Goal: Find contact information: Find contact information

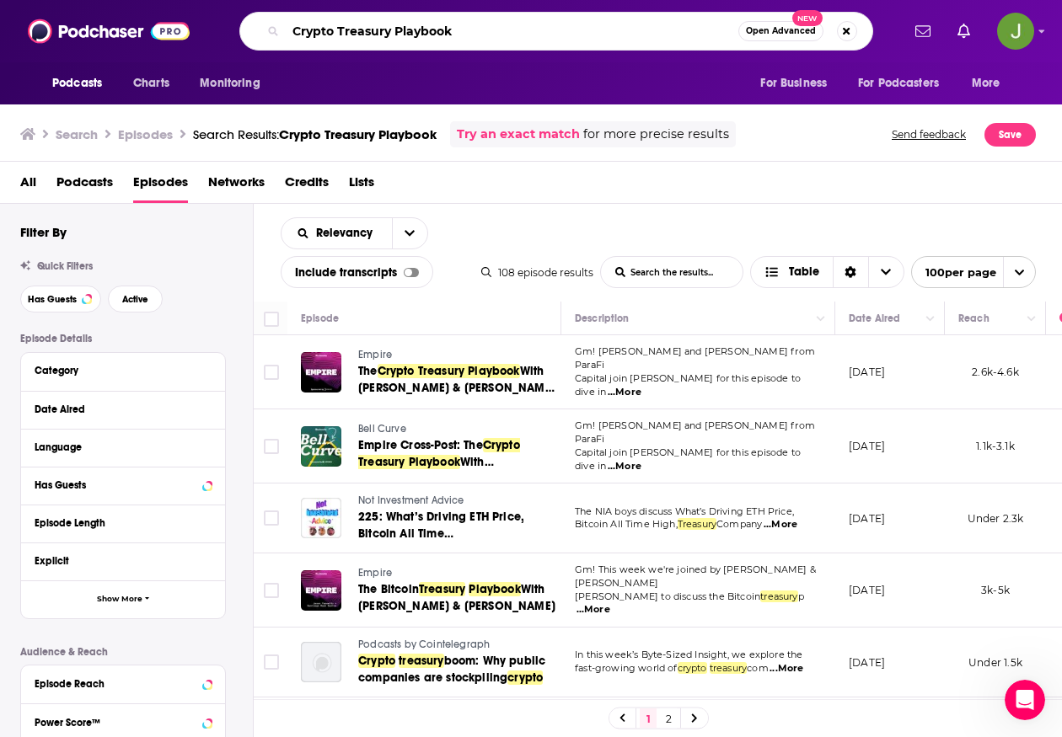
click at [571, 39] on input "Crypto Treasury Playbook" at bounding box center [512, 31] width 453 height 27
paste input "treasuries'"
type input "treasuries defi"
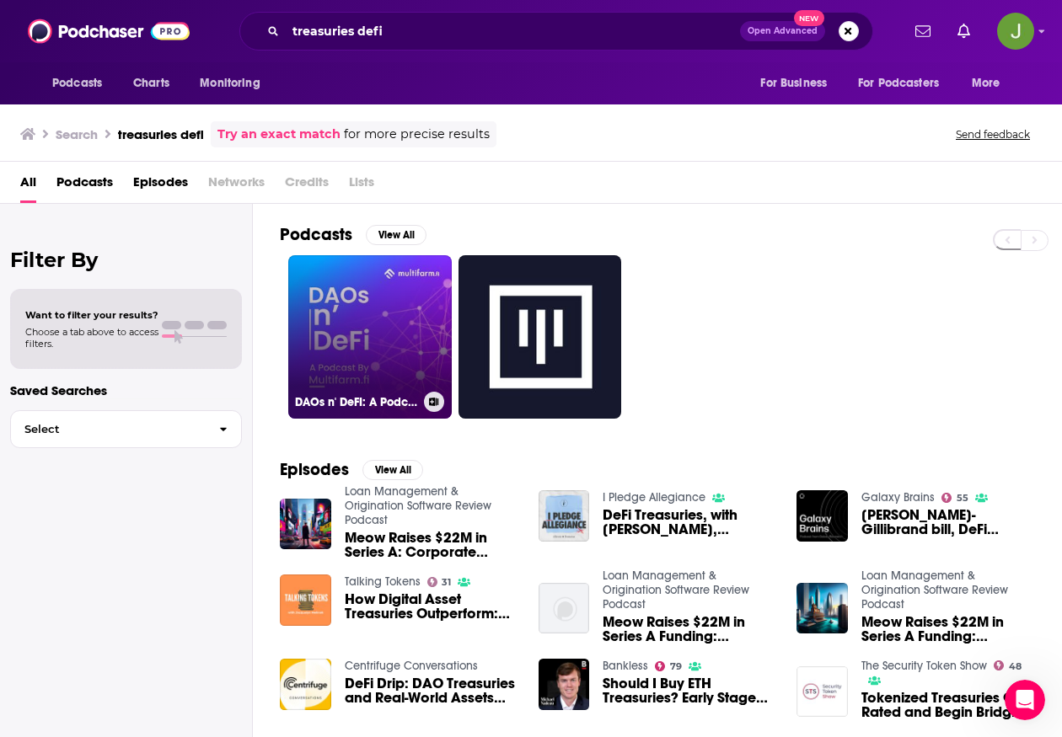
click at [388, 346] on link "DAOs n' DeFI: A Podcast by [DOMAIN_NAME]" at bounding box center [369, 336] width 163 height 163
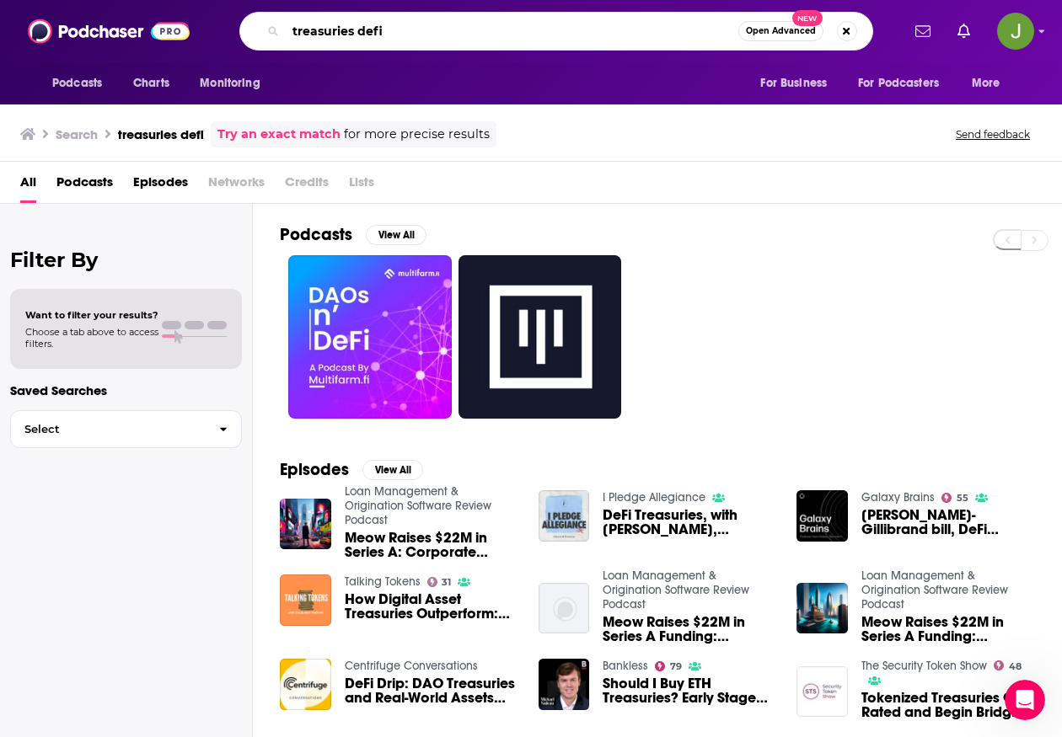
drag, startPoint x: 357, startPoint y: 31, endPoint x: 253, endPoint y: 27, distance: 104.6
click at [253, 27] on div "treasuries defi Open Advanced New" at bounding box center [556, 31] width 634 height 39
click at [434, 29] on input "defi" at bounding box center [512, 31] width 453 height 27
type input "defi podcast"
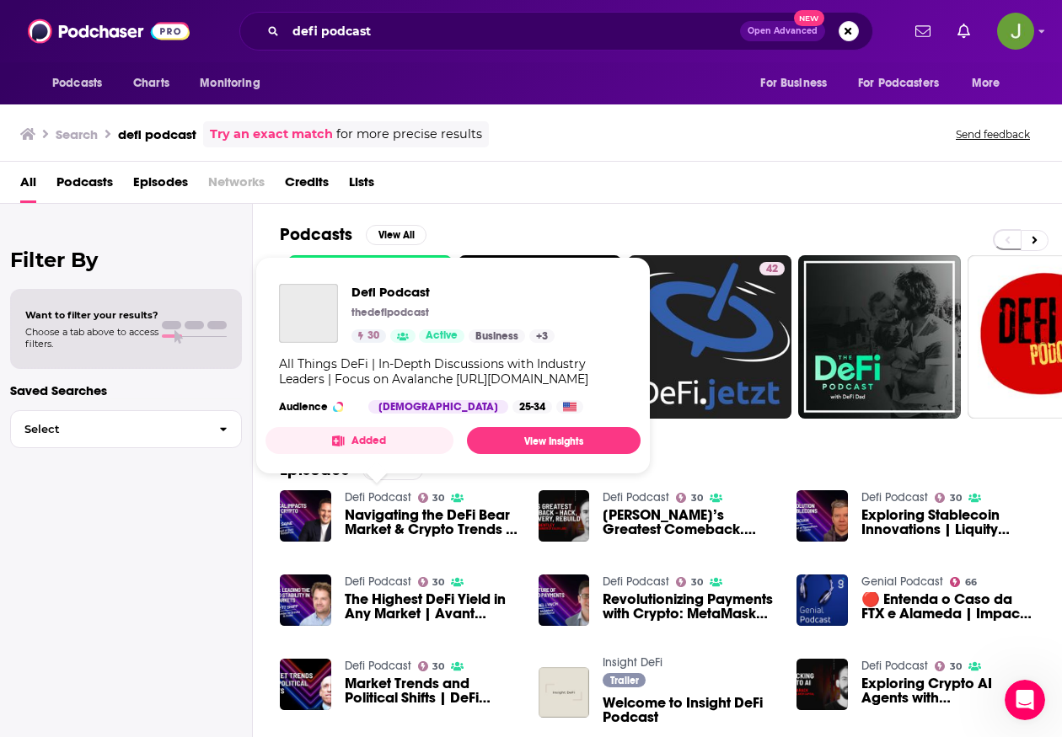
click at [359, 501] on link "Defi Podcast" at bounding box center [378, 497] width 67 height 14
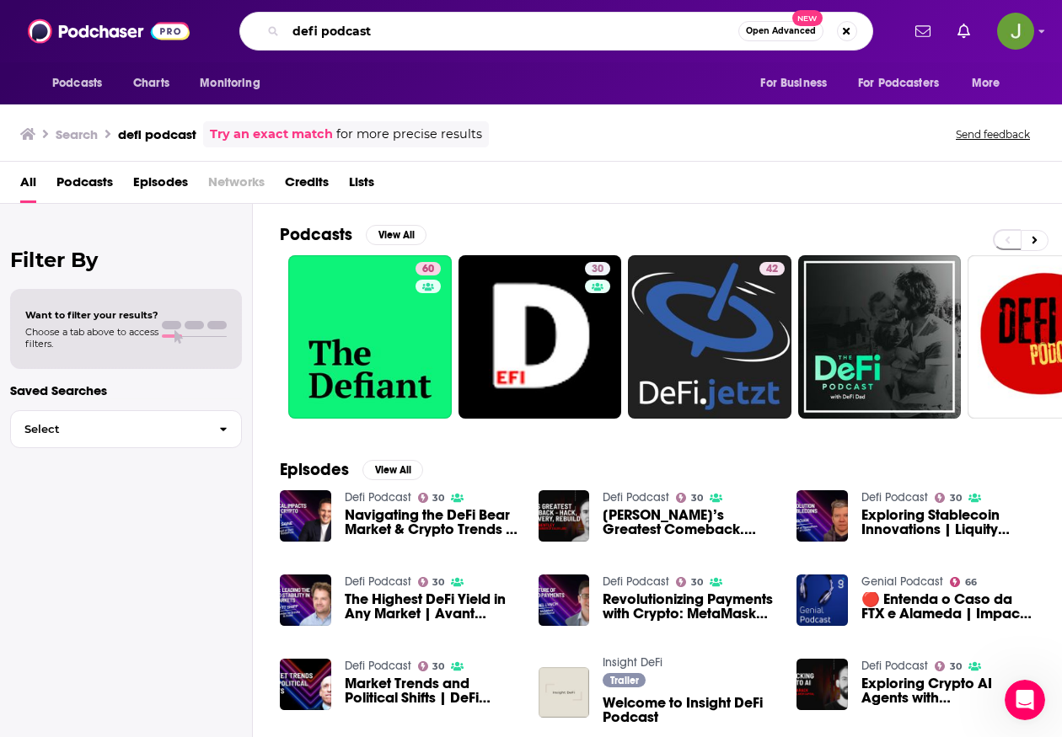
click at [415, 29] on input "defi podcast" at bounding box center [512, 31] width 453 height 27
type input "the edge podcast"
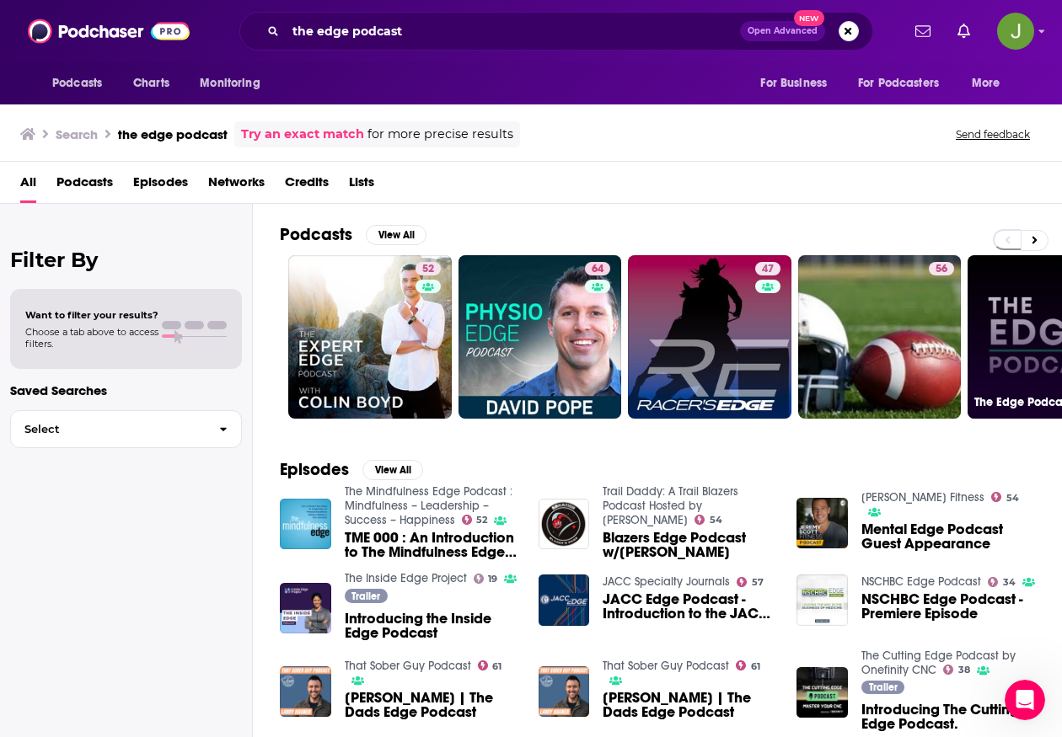
click at [1033, 315] on link "51 The Edge Podcast" at bounding box center [1048, 336] width 163 height 163
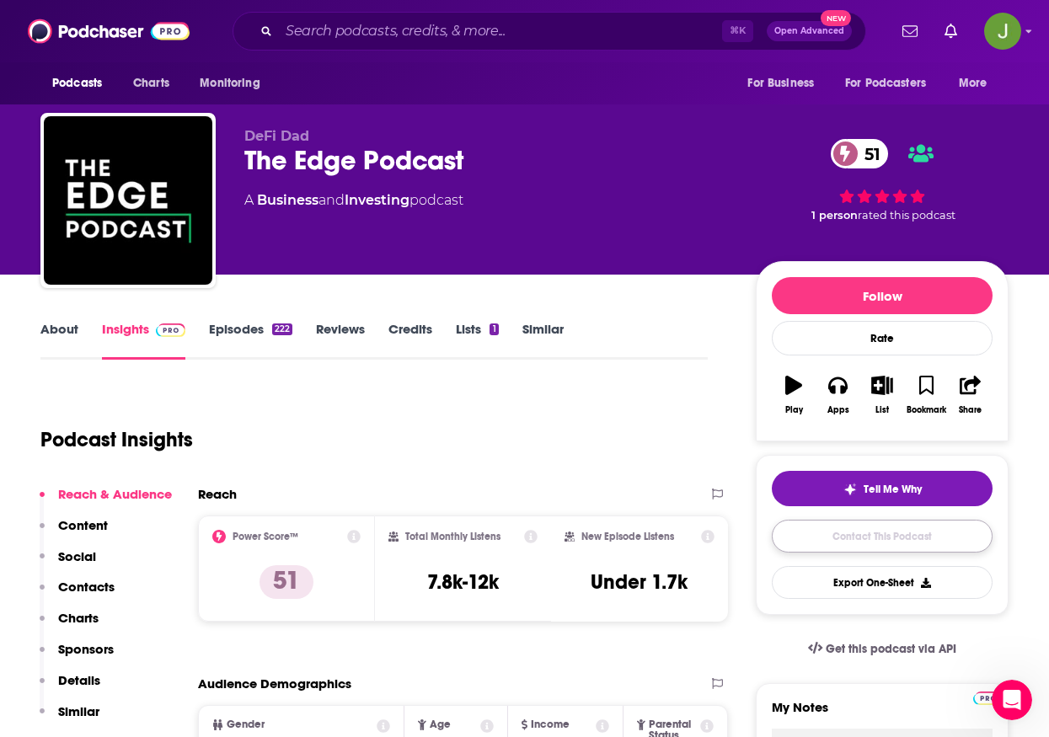
click at [838, 544] on link "Contact This Podcast" at bounding box center [882, 536] width 221 height 33
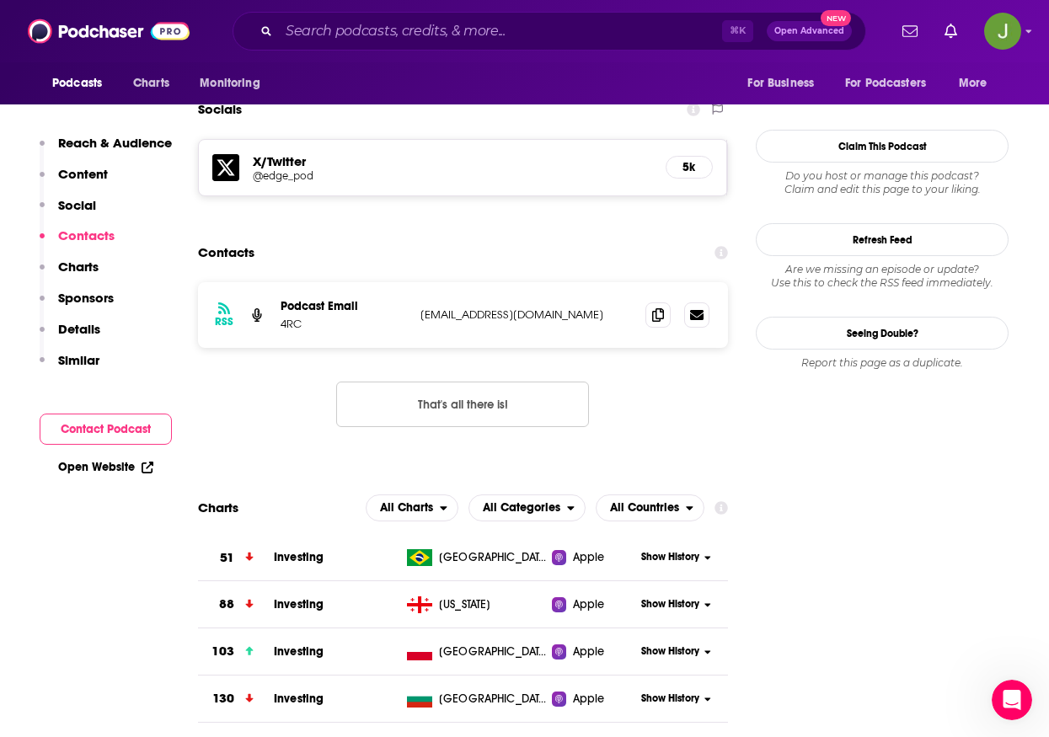
scroll to position [1353, 0]
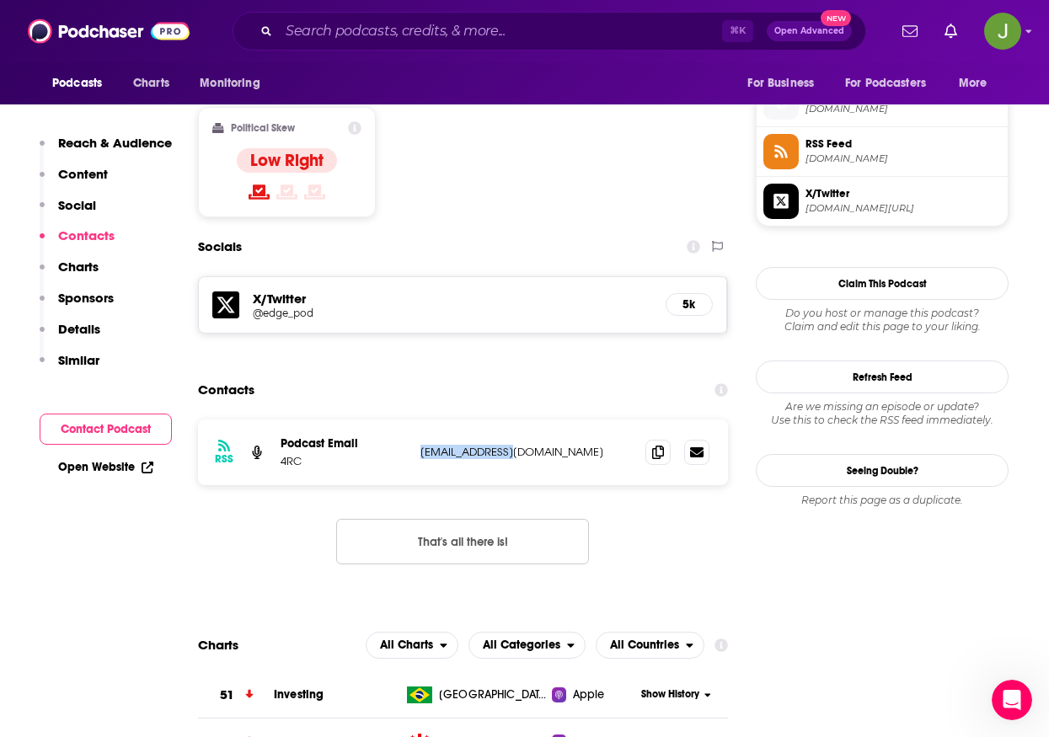
drag, startPoint x: 519, startPoint y: 351, endPoint x: 422, endPoint y: 348, distance: 97.0
click at [422, 445] on p "[EMAIL_ADDRESS][DOMAIN_NAME]" at bounding box center [527, 452] width 212 height 14
copy p "[EMAIL_ADDRESS][DOMAIN_NAME]"
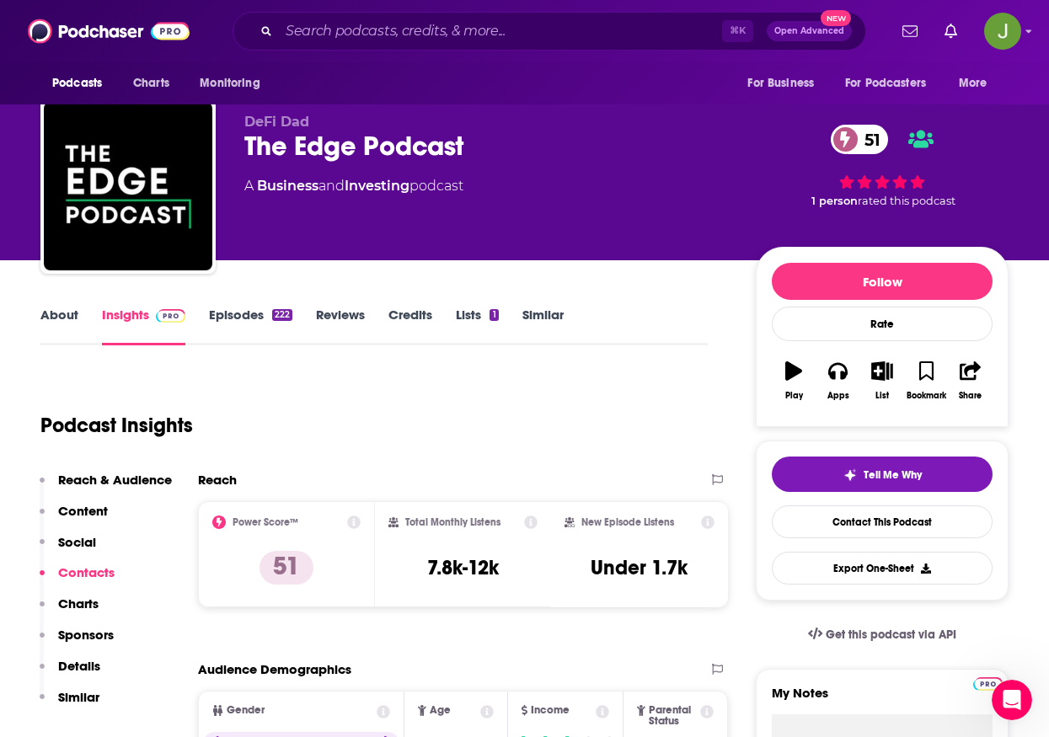
scroll to position [0, 0]
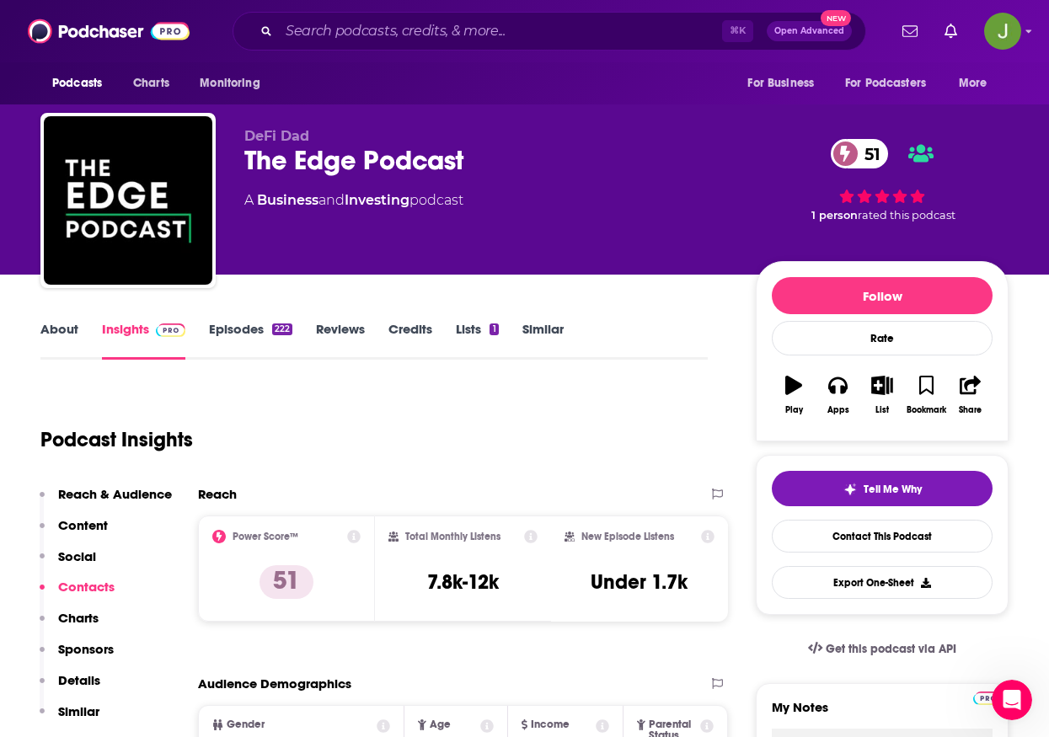
click at [544, 333] on link "Similar" at bounding box center [542, 340] width 41 height 39
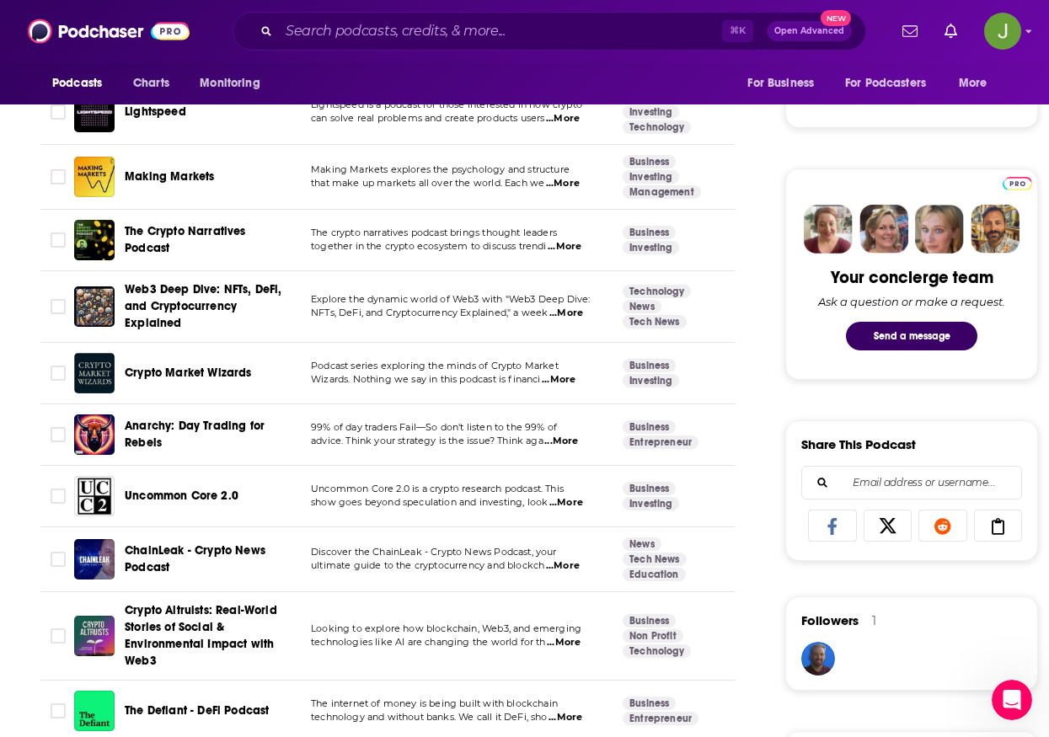
scroll to position [805, 0]
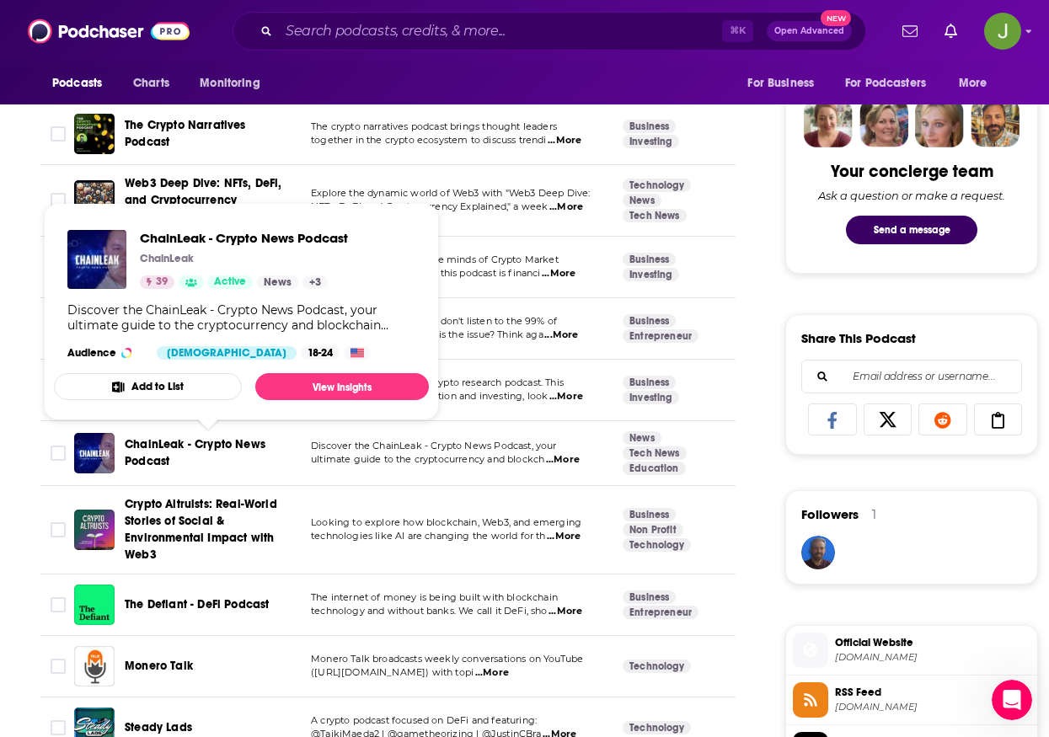
click at [148, 456] on span "ChainLeak - Crypto News Podcast" at bounding box center [195, 452] width 141 height 31
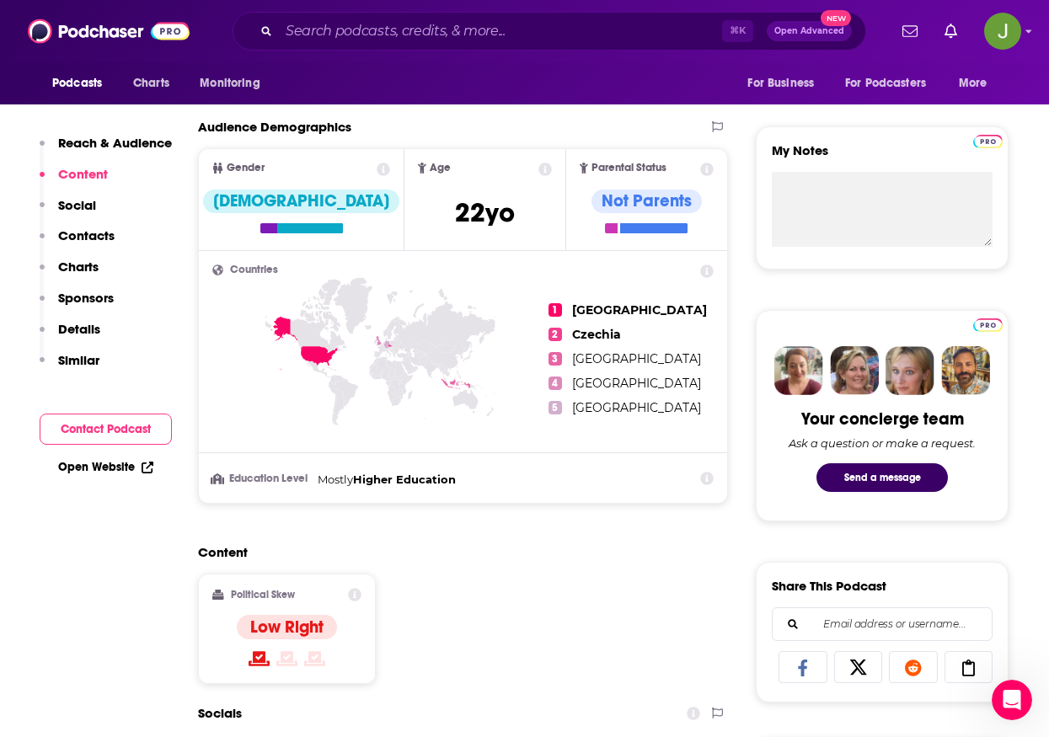
scroll to position [848, 0]
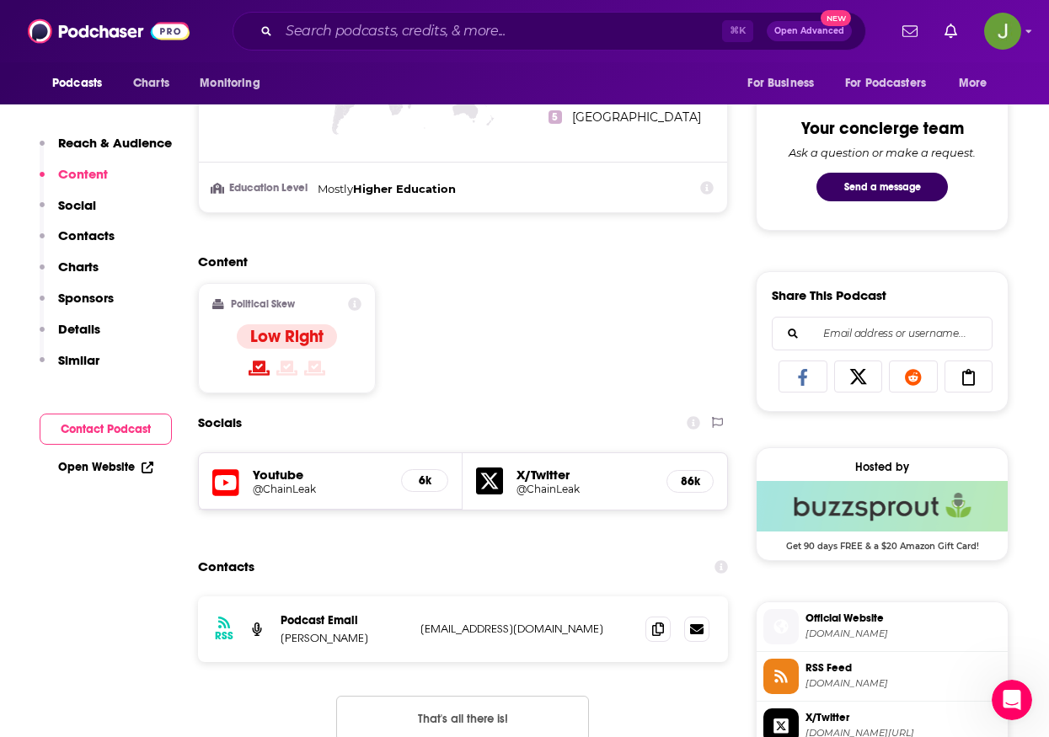
click at [254, 478] on h5 "Youtube" at bounding box center [320, 475] width 135 height 16
click at [236, 486] on icon at bounding box center [225, 483] width 27 height 31
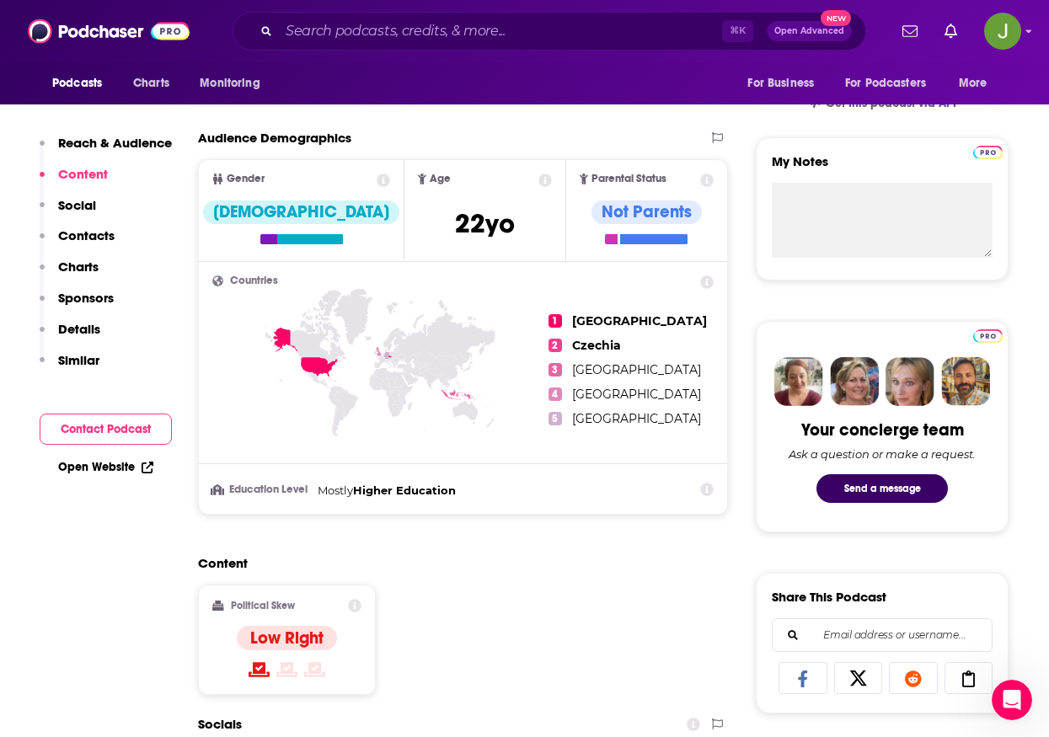
scroll to position [333, 0]
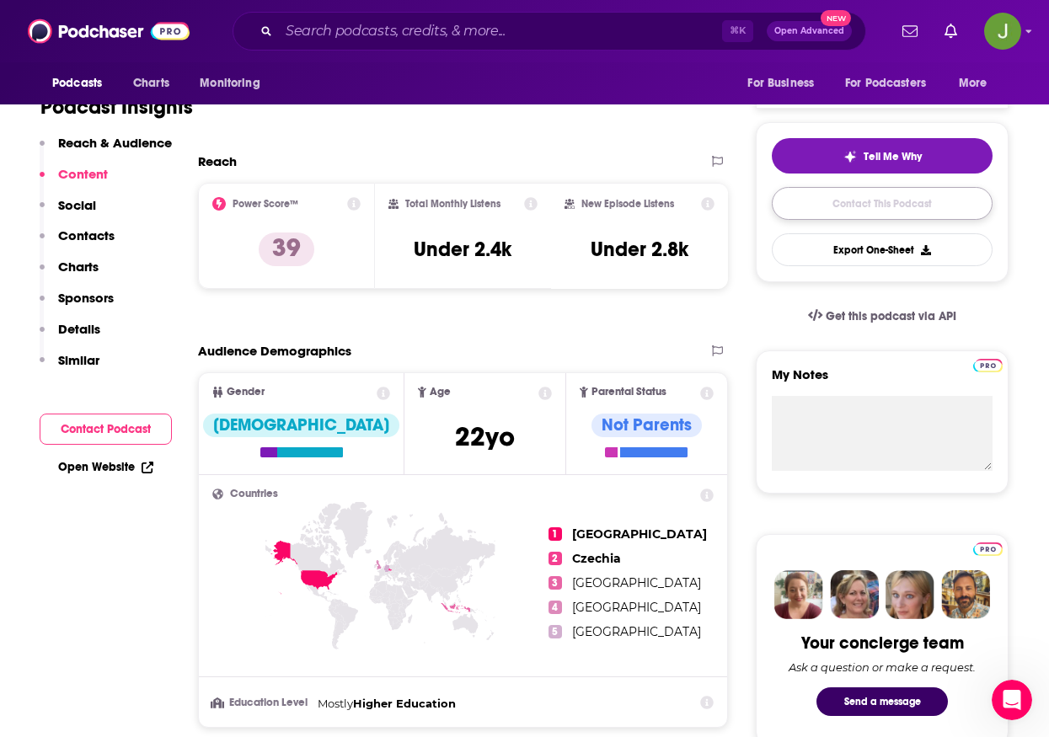
click at [876, 200] on link "Contact This Podcast" at bounding box center [882, 203] width 221 height 33
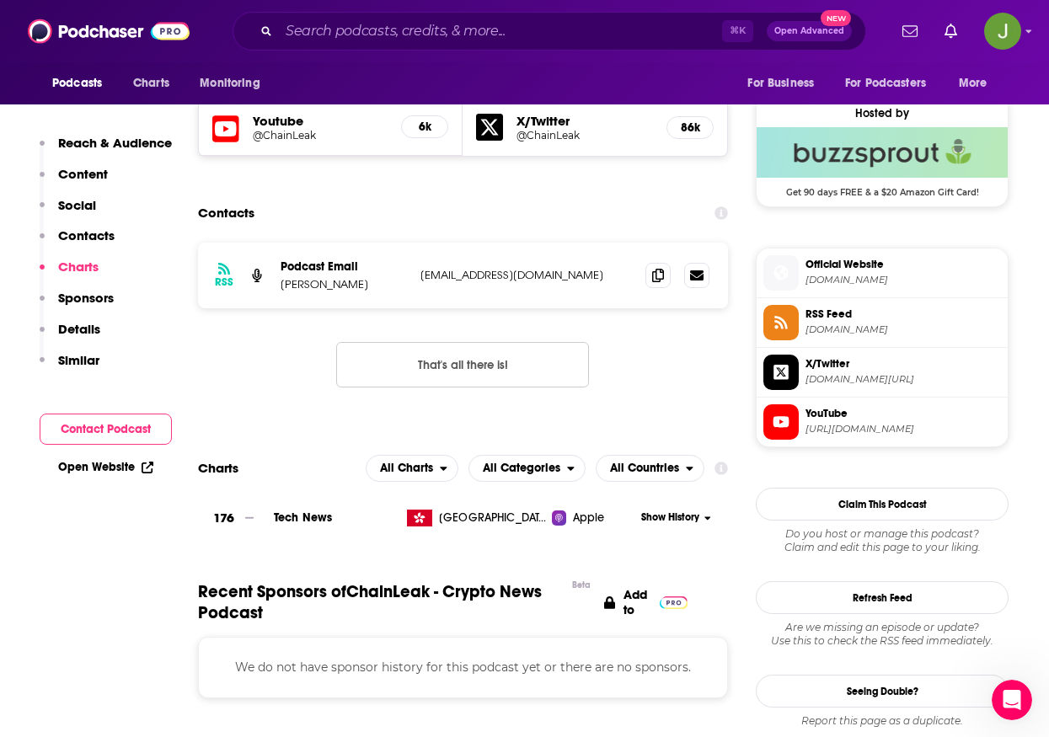
scroll to position [1165, 0]
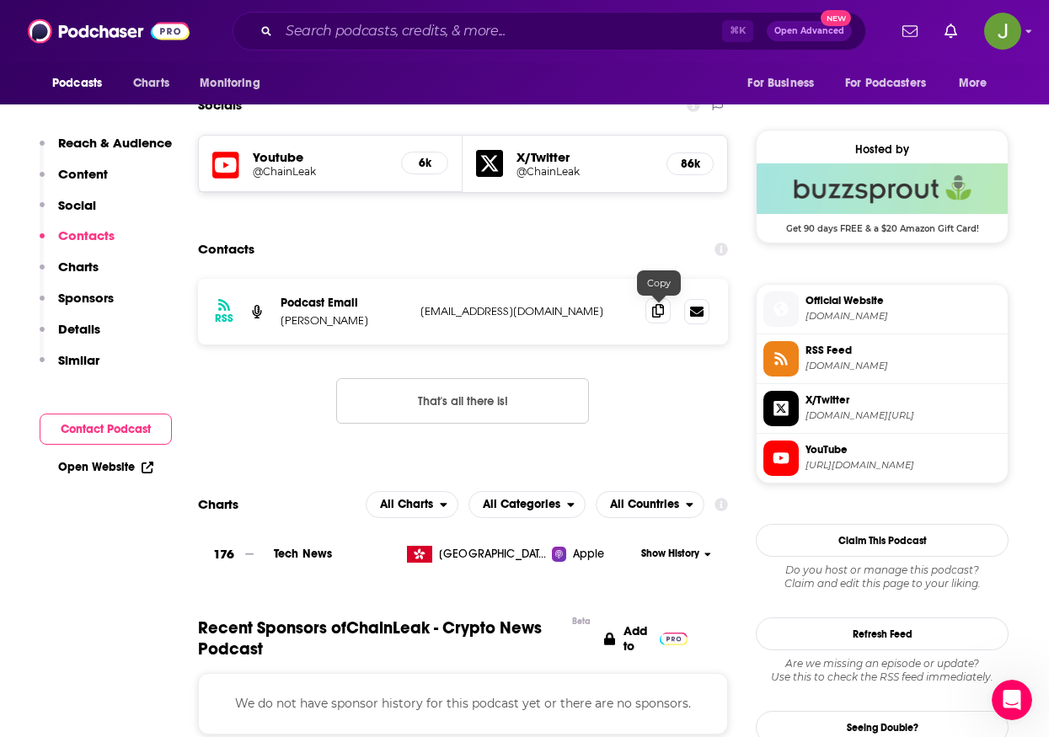
click at [656, 320] on span at bounding box center [658, 310] width 25 height 25
drag, startPoint x: 388, startPoint y: 324, endPoint x: 281, endPoint y: 324, distance: 107.0
click at [281, 324] on p "[PERSON_NAME]" at bounding box center [344, 320] width 126 height 14
copy p "[PERSON_NAME]"
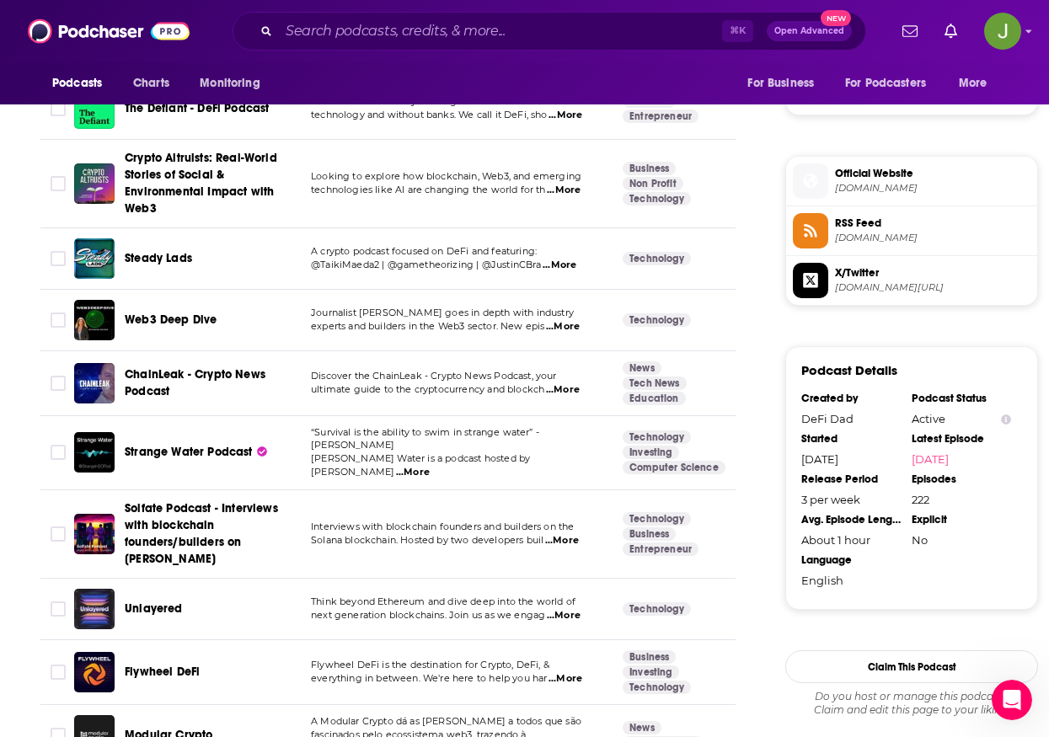
scroll to position [1358, 0]
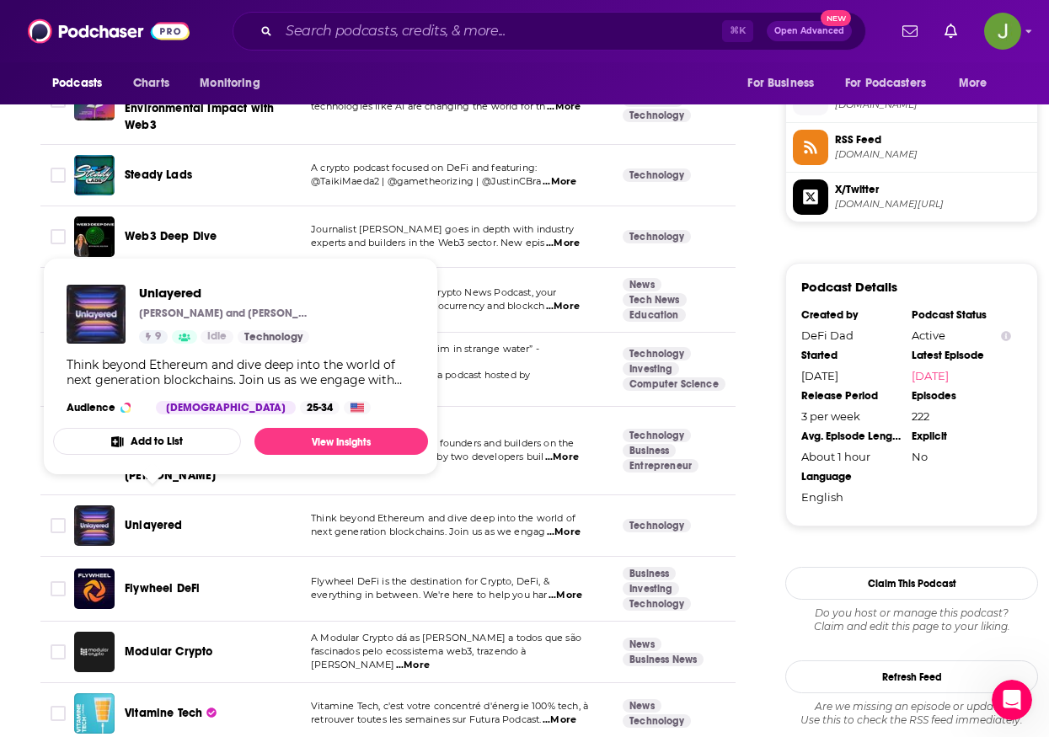
click at [167, 518] on span "Unlayered" at bounding box center [154, 525] width 58 height 14
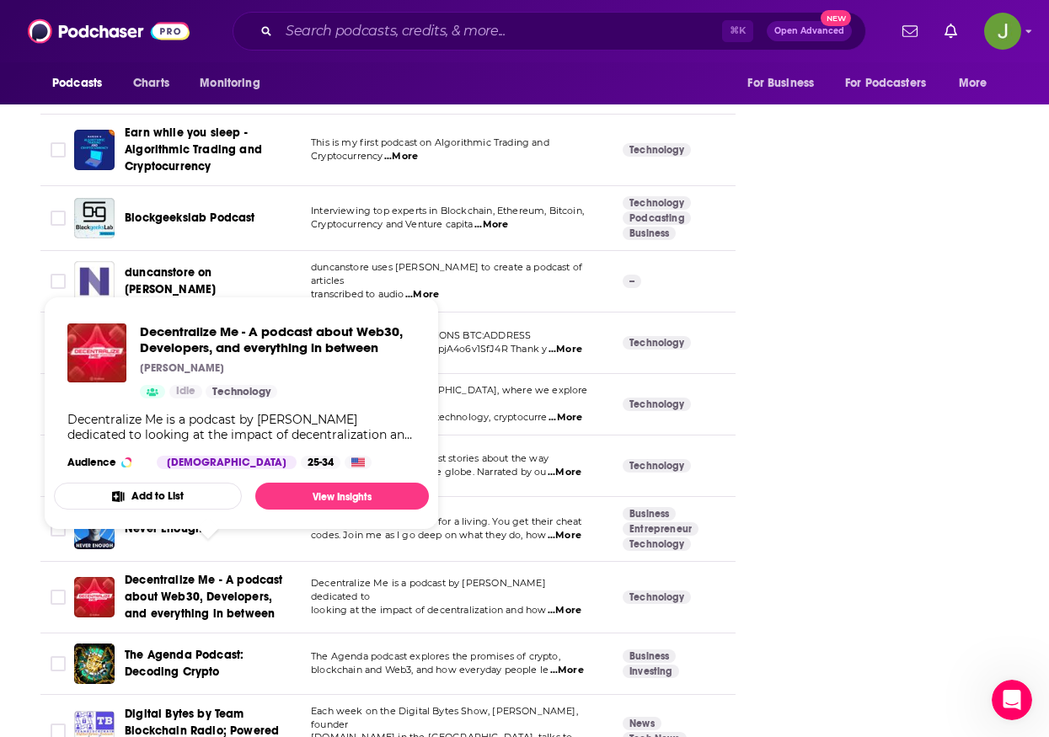
scroll to position [2528, 0]
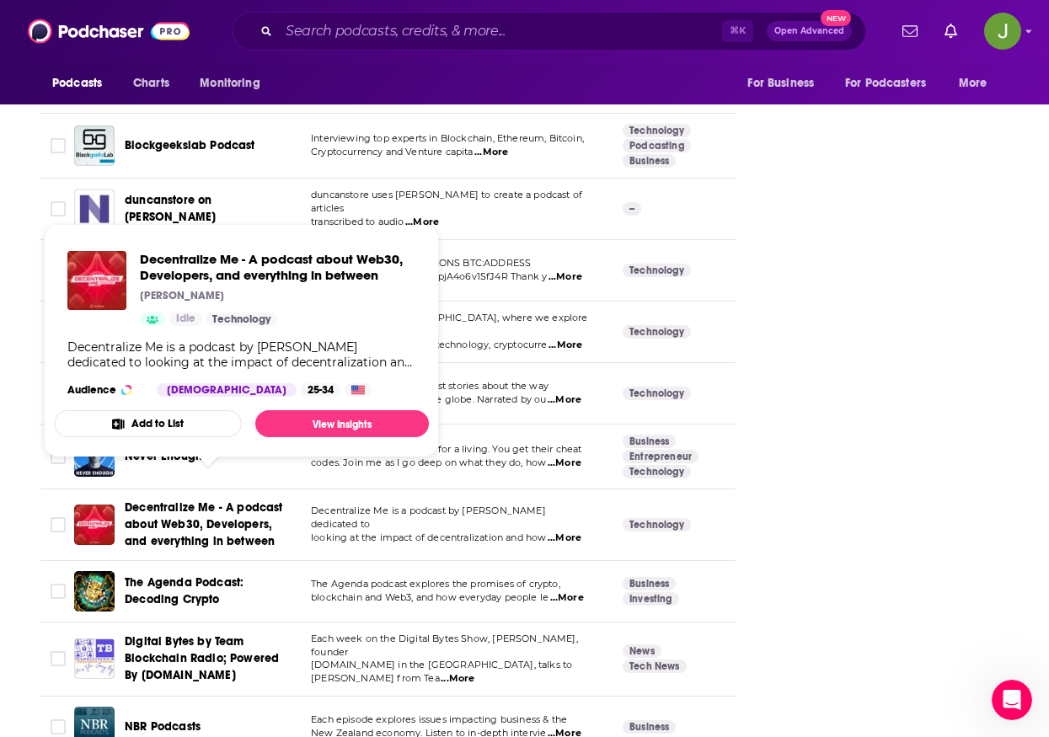
click at [174, 506] on span "Decentralize Me - A podcast about Web30, Developers, and everything in between" at bounding box center [208, 525] width 167 height 51
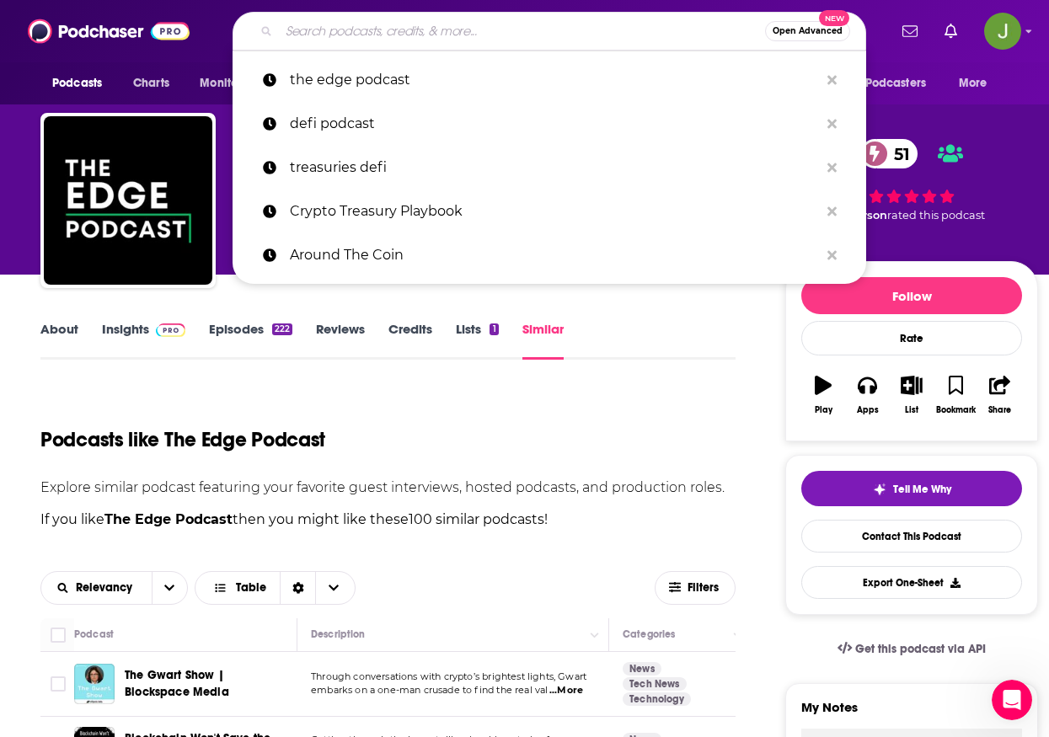
click at [434, 28] on input "Search podcasts, credits, & more..." at bounding box center [522, 31] width 486 height 27
paste input "LIVE The Rollup"
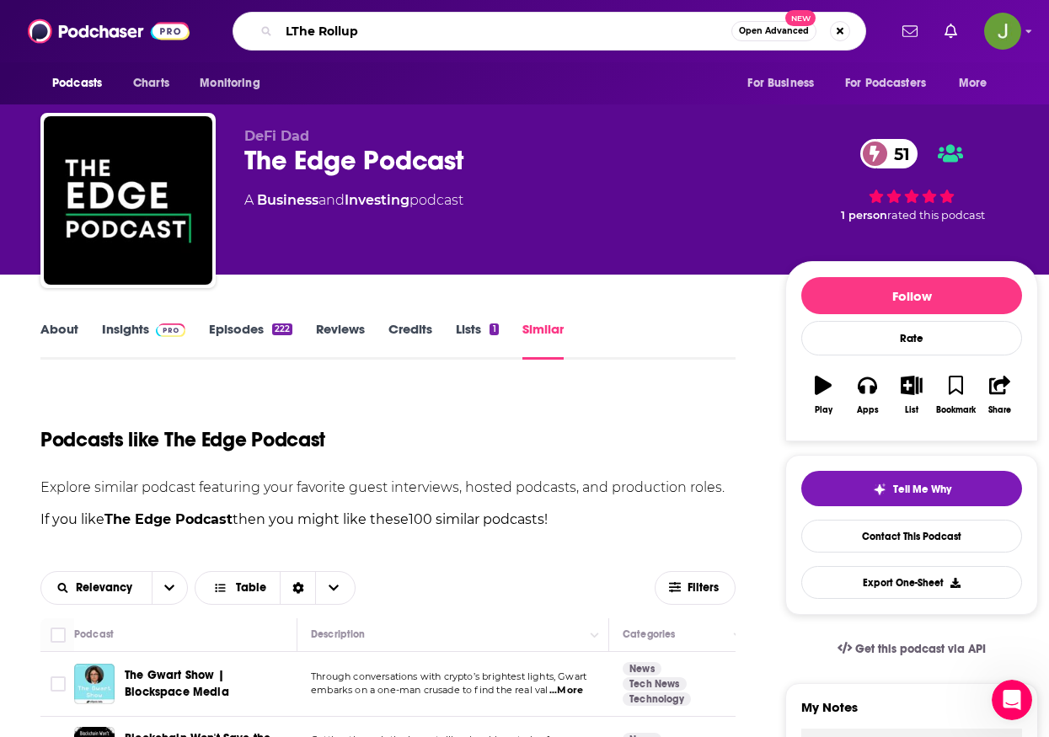
type input "The Rollup"
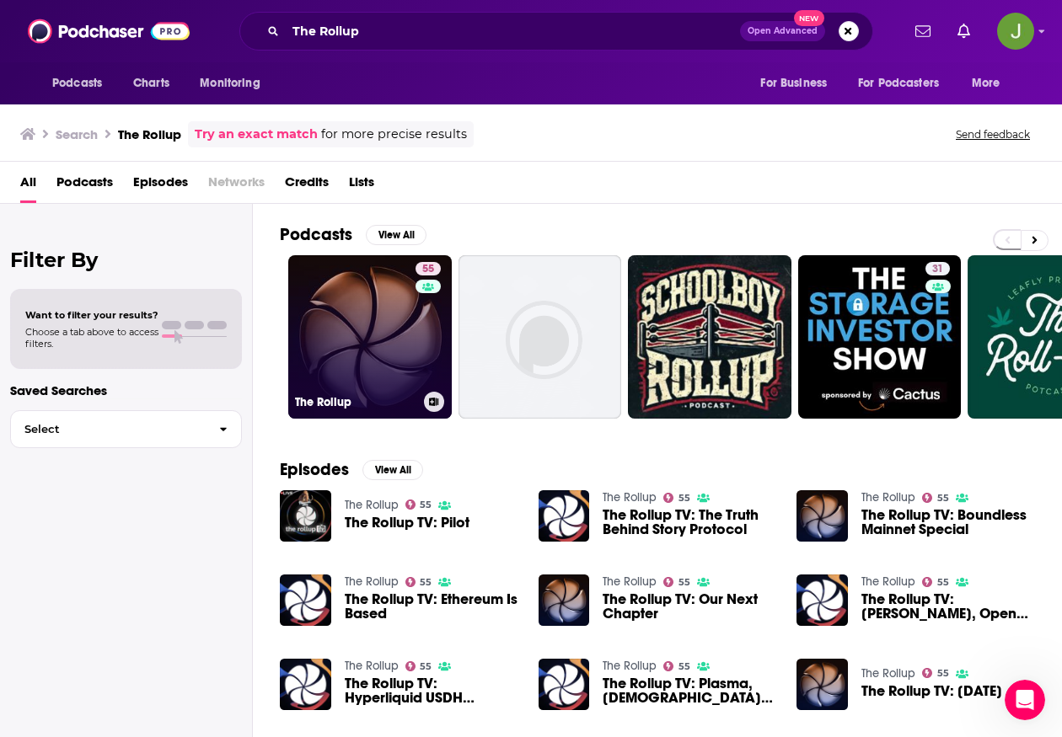
click at [394, 325] on link "55 The Rollup" at bounding box center [369, 336] width 163 height 163
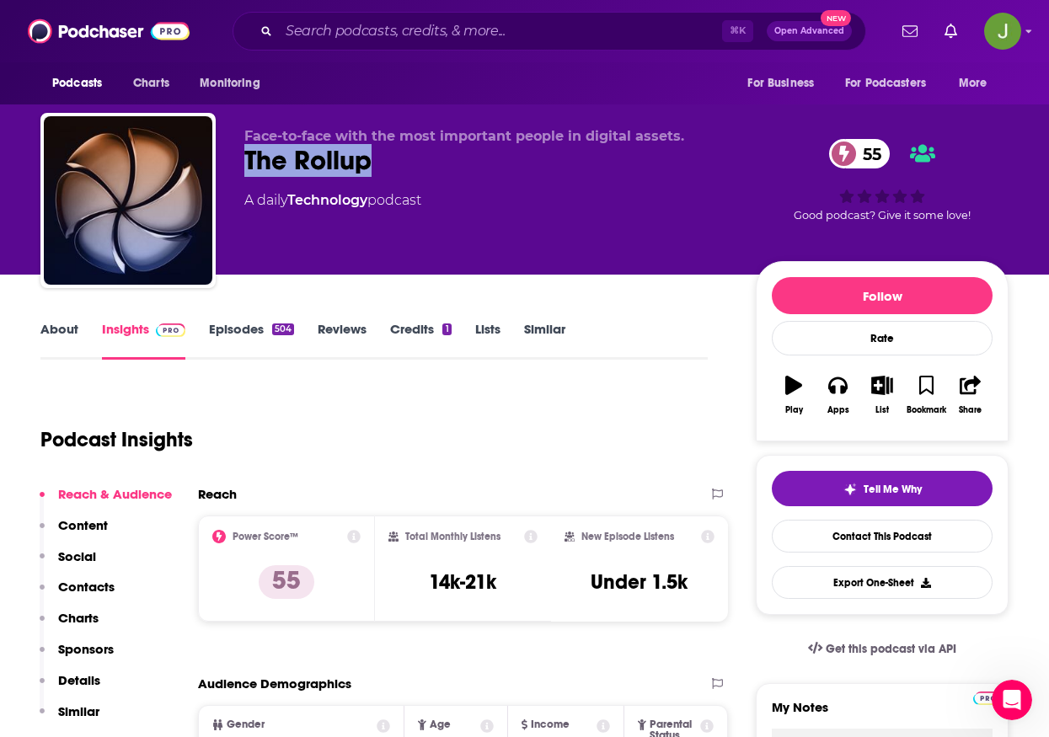
drag, startPoint x: 241, startPoint y: 159, endPoint x: 398, endPoint y: 158, distance: 156.7
click at [398, 158] on div "Face-to-face with the most important people in digital assets. The Rollup 55 A …" at bounding box center [524, 204] width 968 height 182
copy h2 "The Rollup"
click at [882, 542] on link "Contact This Podcast" at bounding box center [882, 536] width 221 height 33
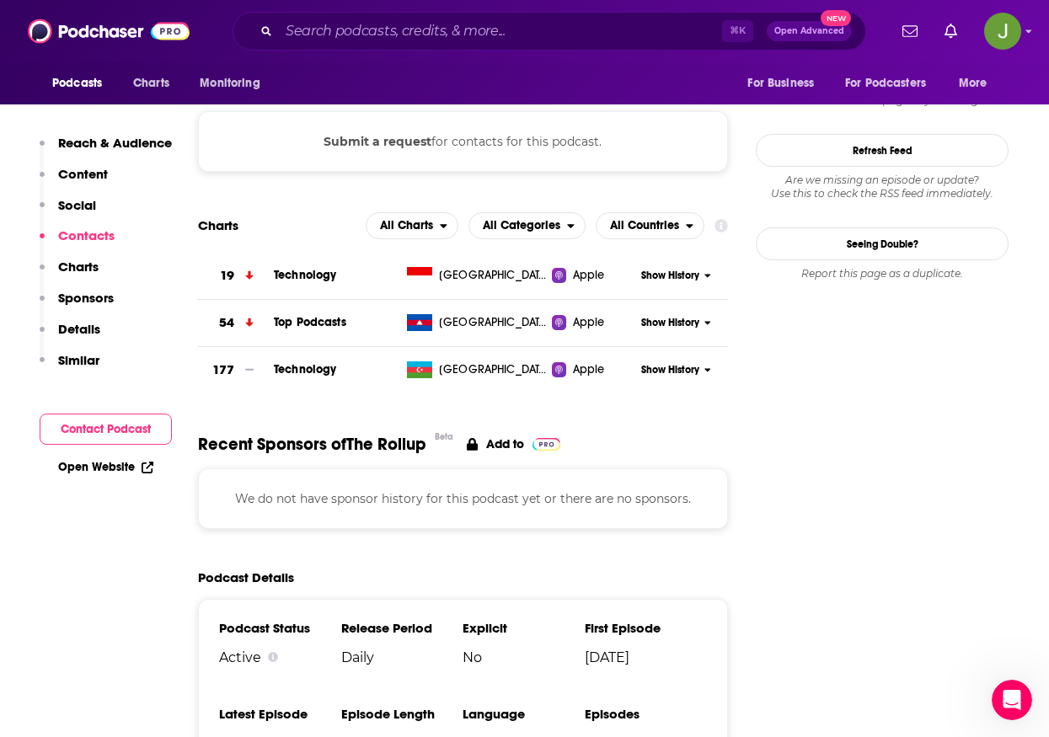
scroll to position [1404, 0]
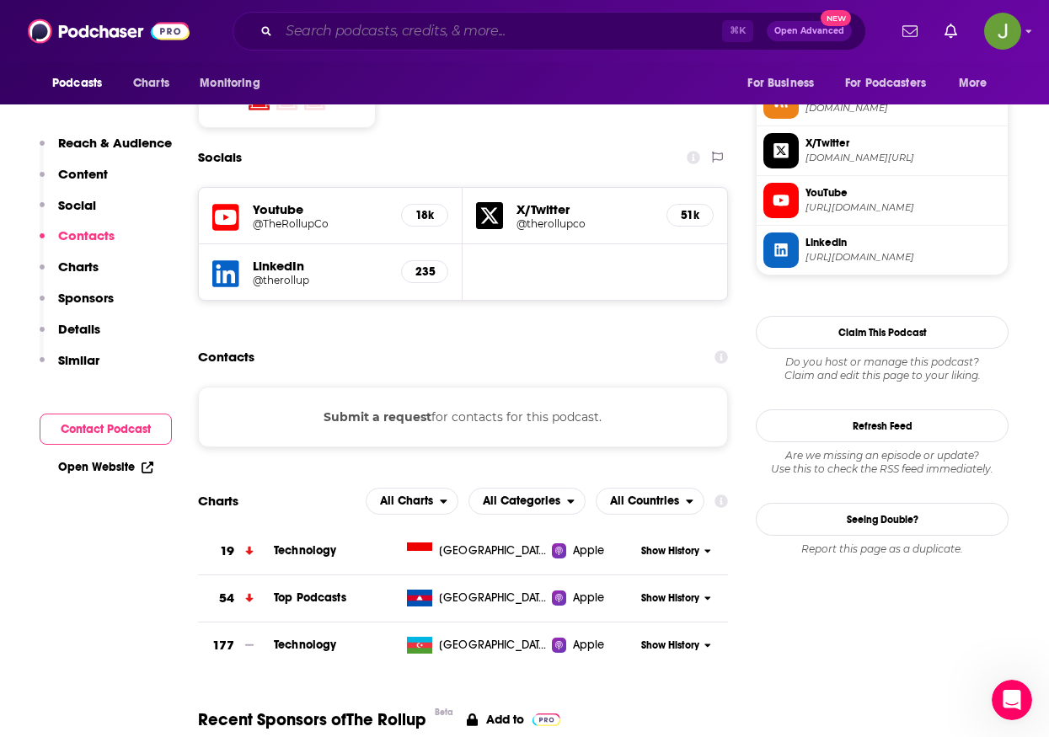
click at [477, 29] on input "Search podcasts, credits, & more..." at bounding box center [500, 31] width 443 height 27
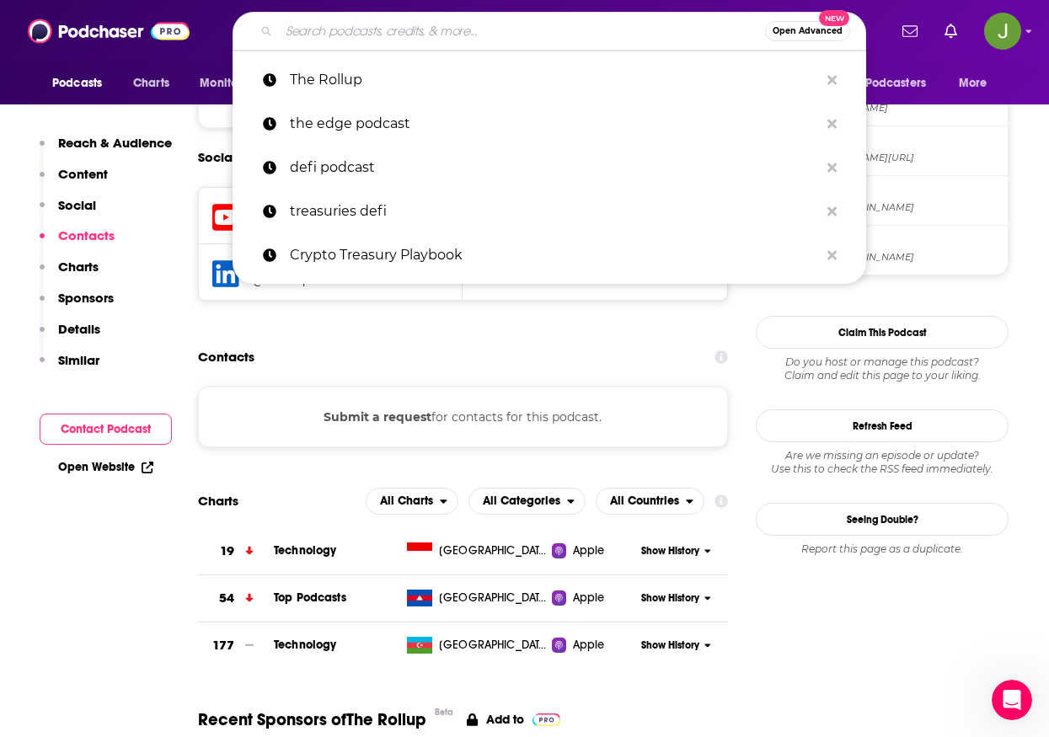
paste input "New Era Finance Podcast"
type input "New Era Finance Podcast"
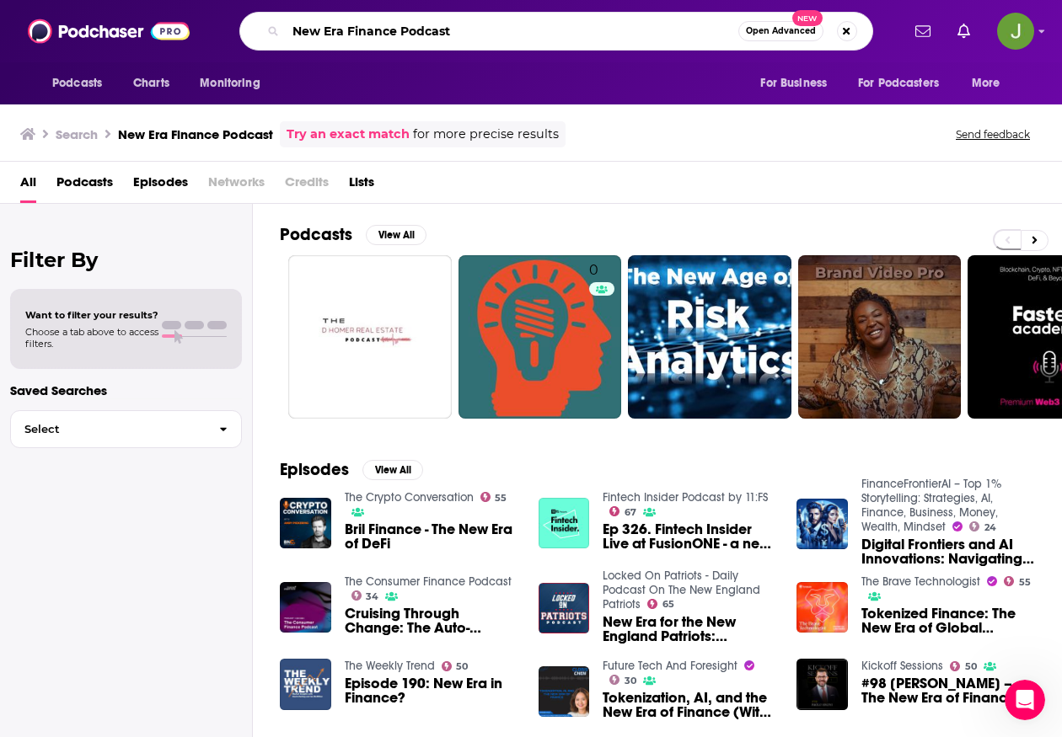
click at [485, 26] on input "New Era Finance Podcast" at bounding box center [512, 31] width 453 height 27
paste input "Crypto [PERSON_NAME]"
type input "Crypto [PERSON_NAME]"
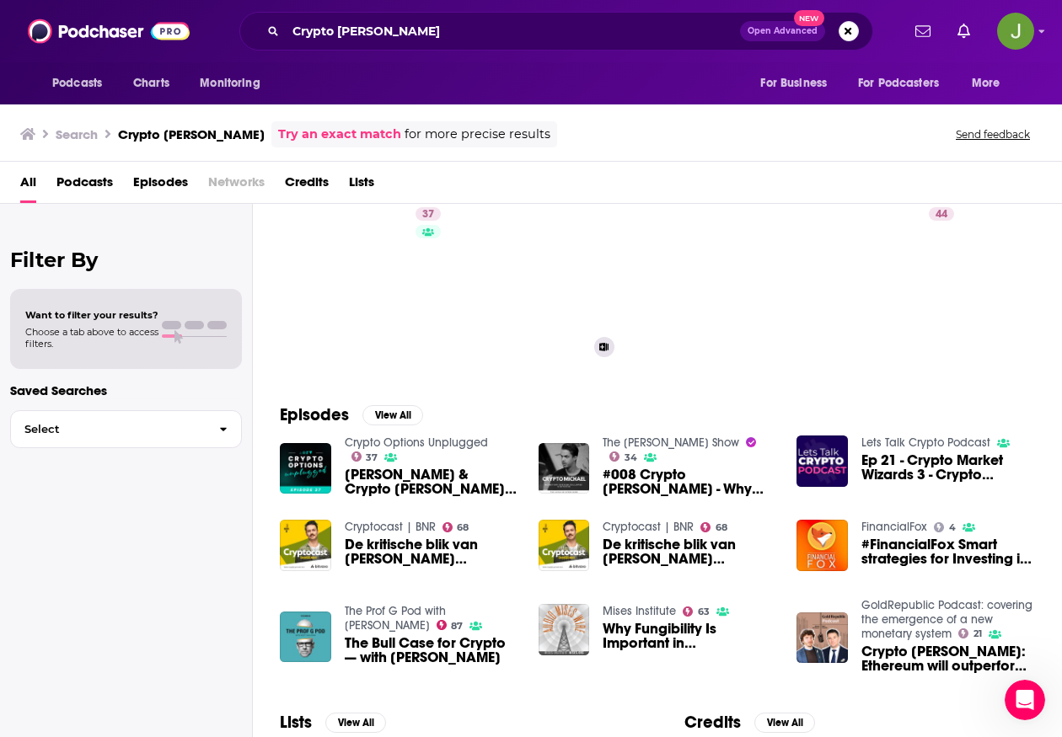
scroll to position [69, 0]
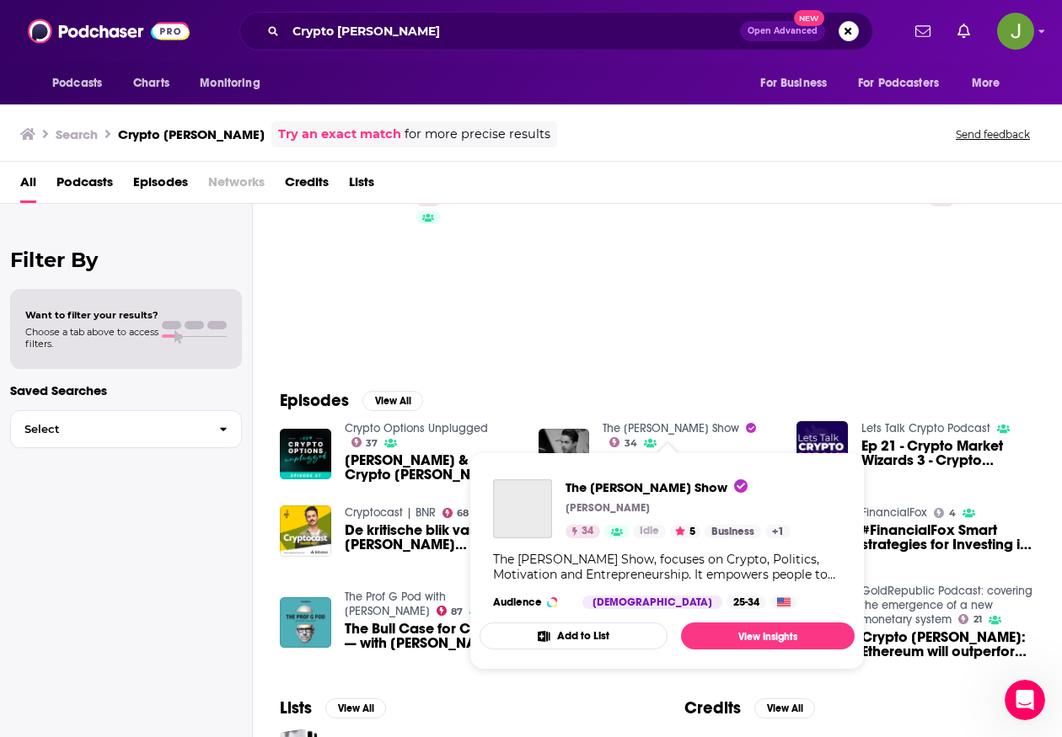
click at [688, 431] on link "The [PERSON_NAME] Show" at bounding box center [671, 428] width 137 height 14
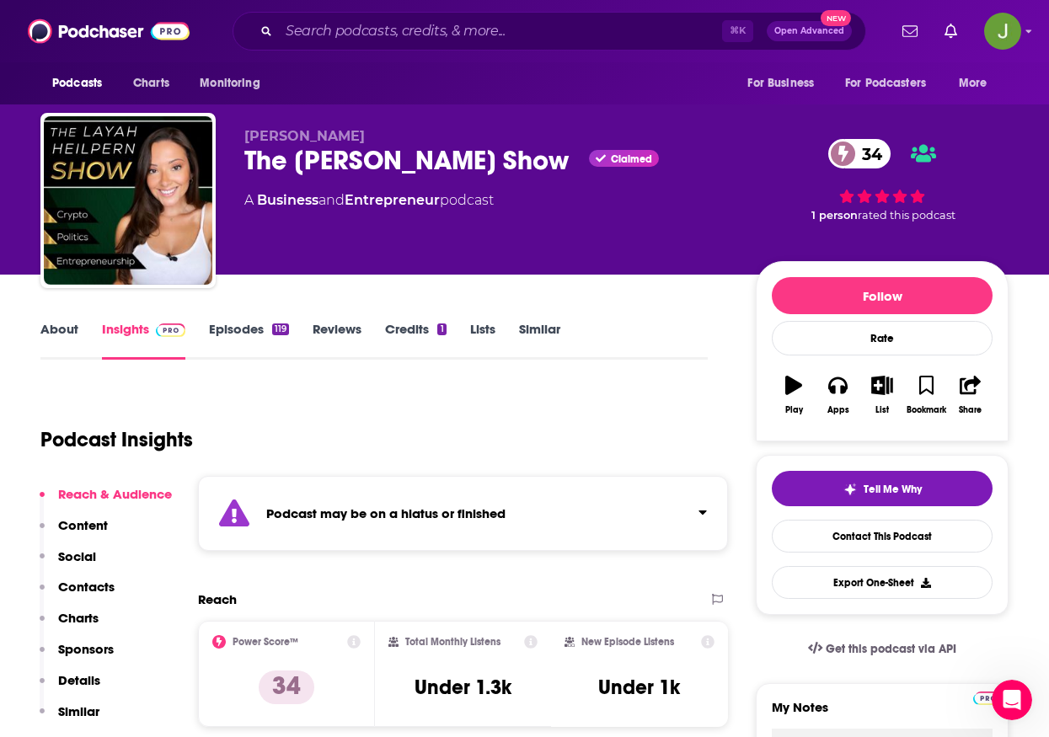
drag, startPoint x: 235, startPoint y: 152, endPoint x: 547, endPoint y: 177, distance: 312.8
click at [547, 177] on div "[PERSON_NAME] The [PERSON_NAME] Show Claimed 34 A Business and Entrepreneur pod…" at bounding box center [524, 204] width 968 height 182
copy h2 "The [PERSON_NAME] Show"
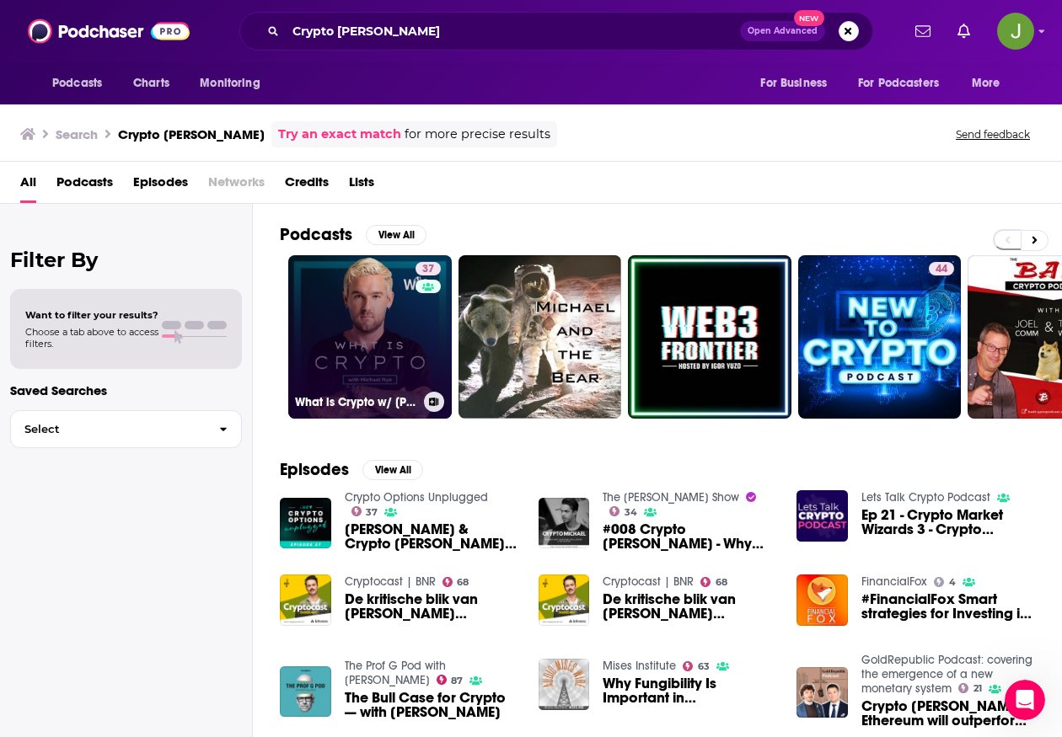
click at [417, 330] on div "37" at bounding box center [429, 327] width 29 height 130
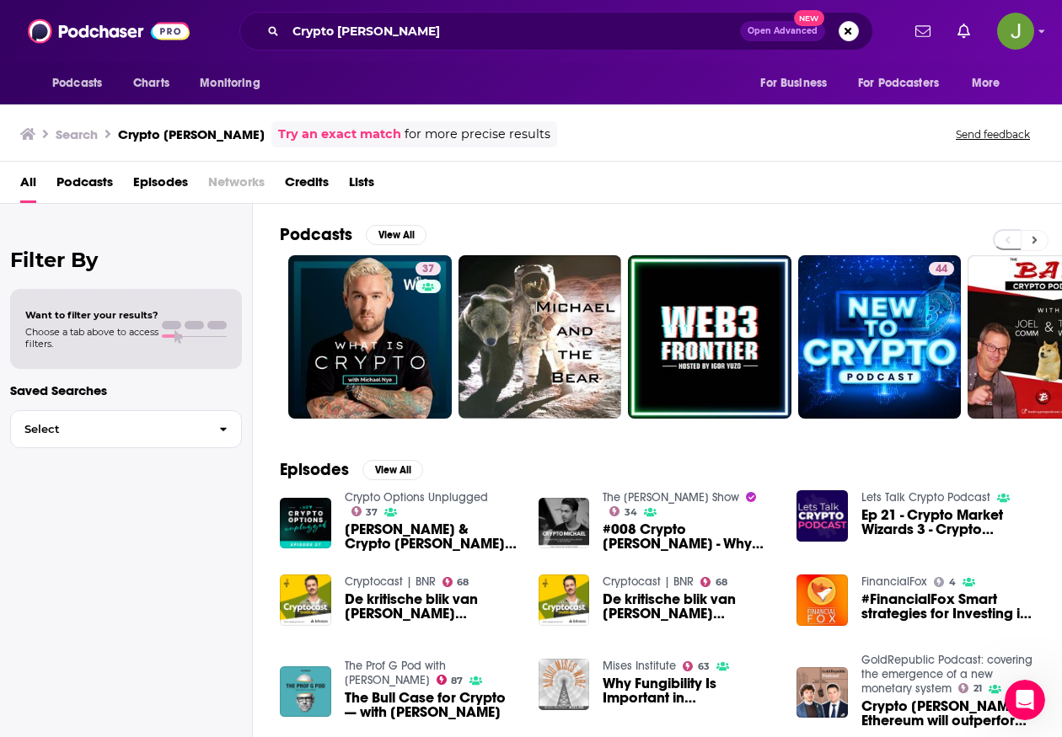
click at [1037, 241] on button at bounding box center [1035, 240] width 28 height 21
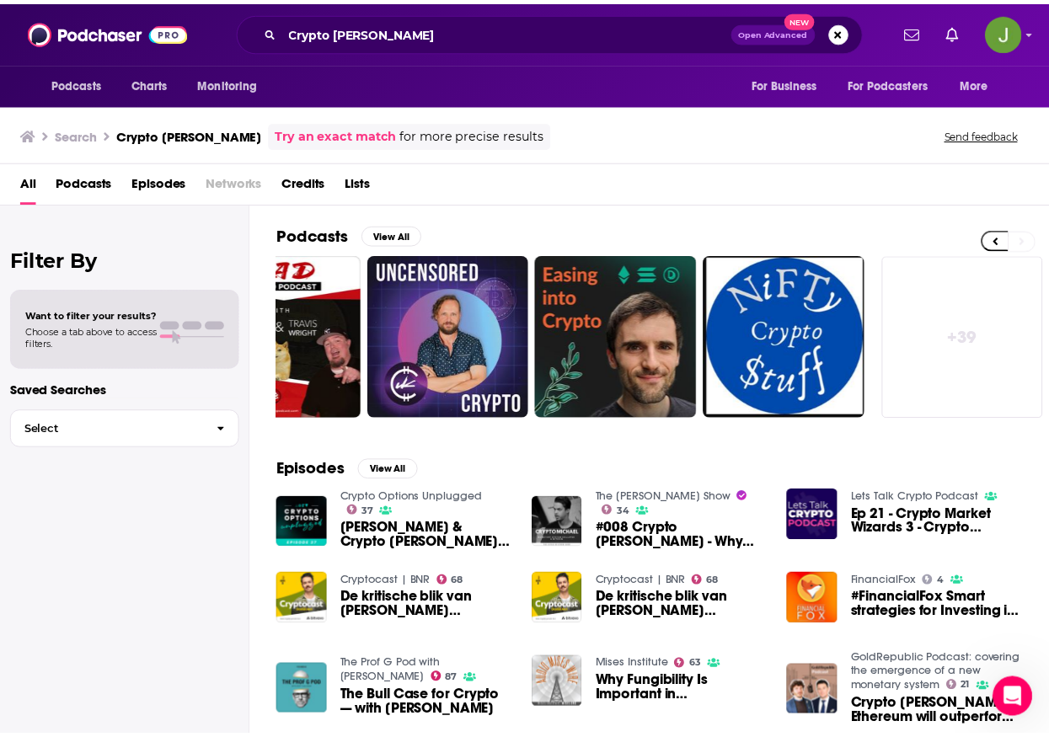
scroll to position [0, 766]
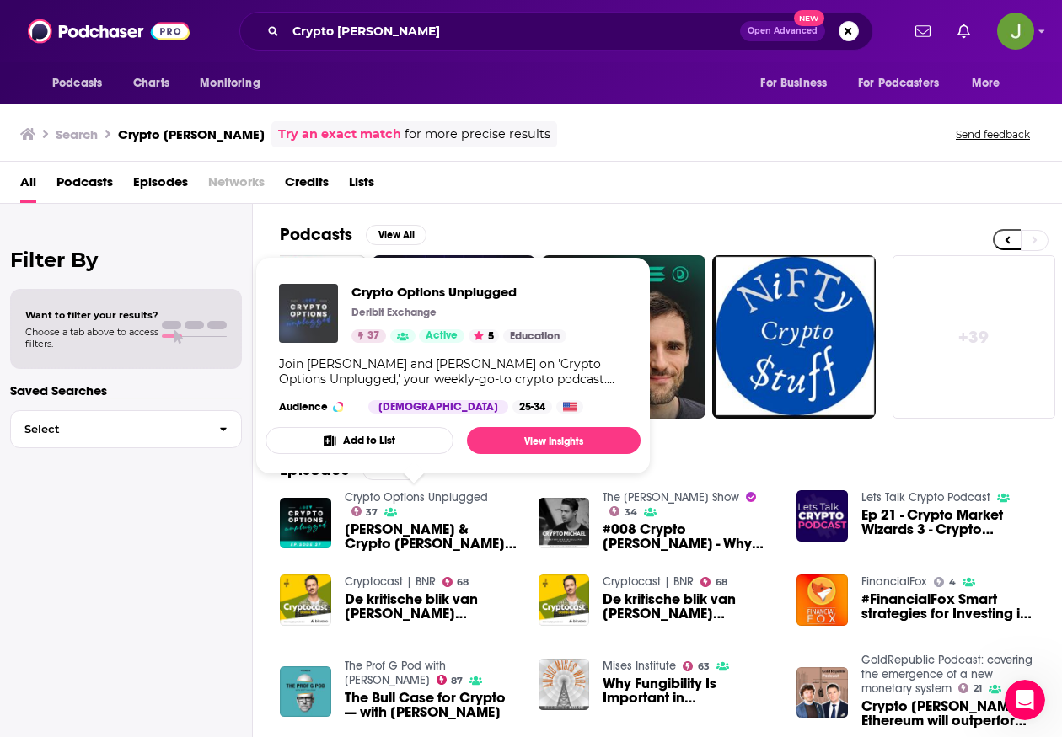
click at [312, 319] on img "Crypto Options Unplugged" at bounding box center [308, 313] width 59 height 59
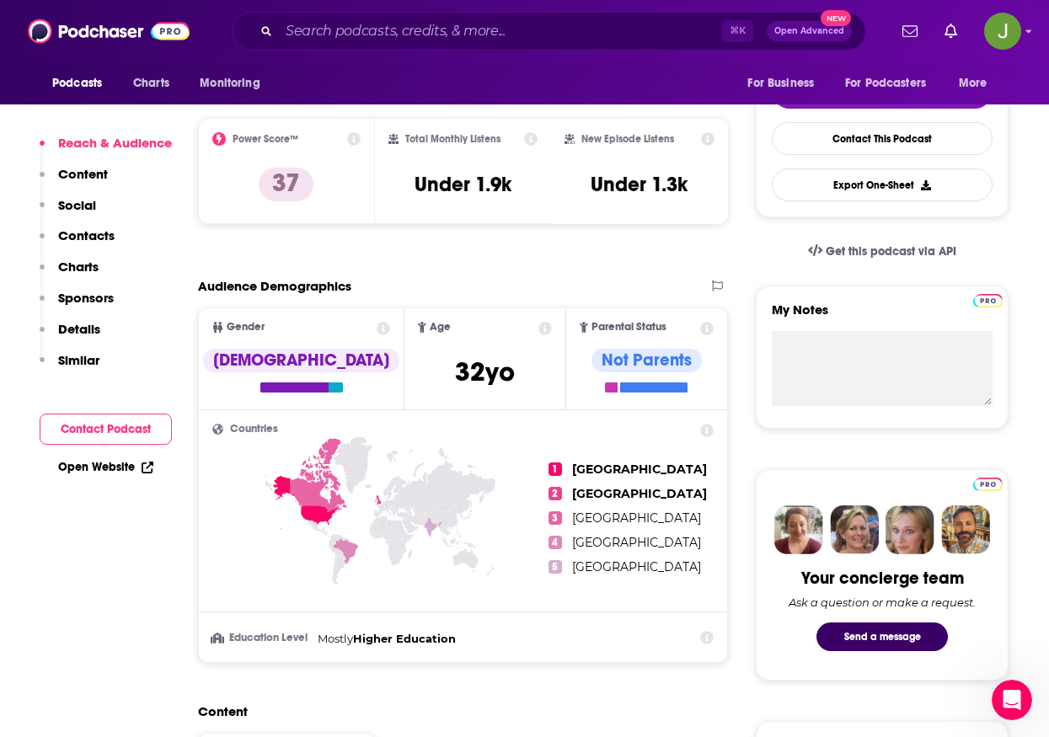
scroll to position [399, 0]
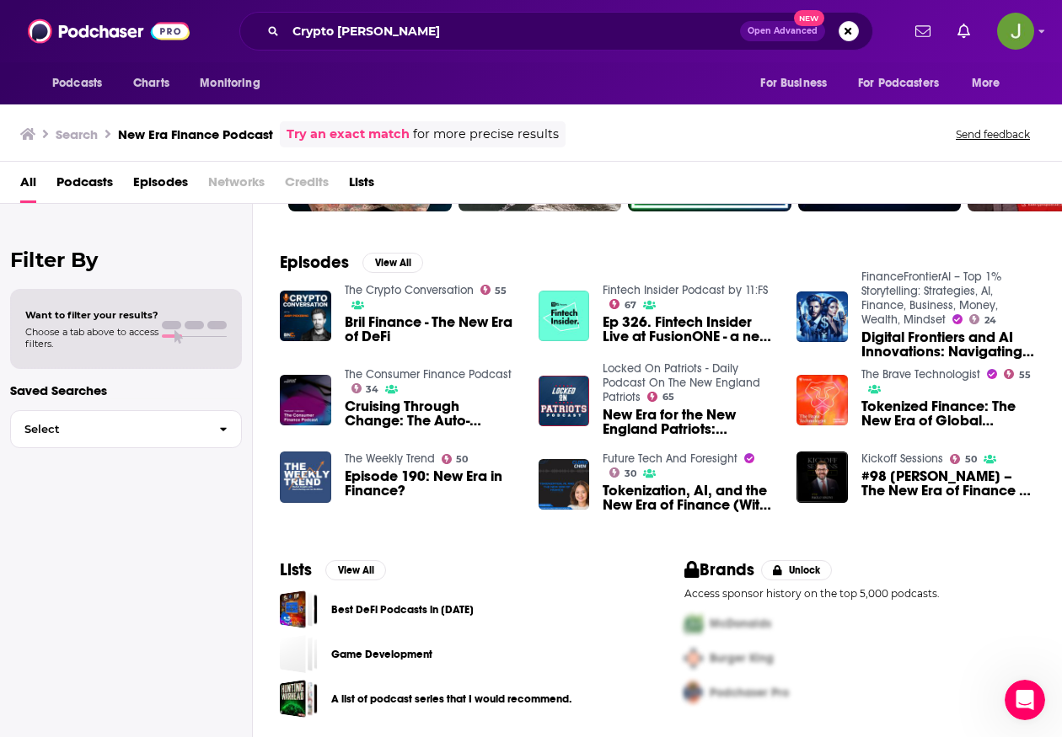
scroll to position [208, 0]
click at [400, 34] on div "Crypto [PERSON_NAME] Open Advanced New" at bounding box center [556, 31] width 634 height 39
click at [402, 29] on input "Crypto [PERSON_NAME]" at bounding box center [513, 31] width 454 height 27
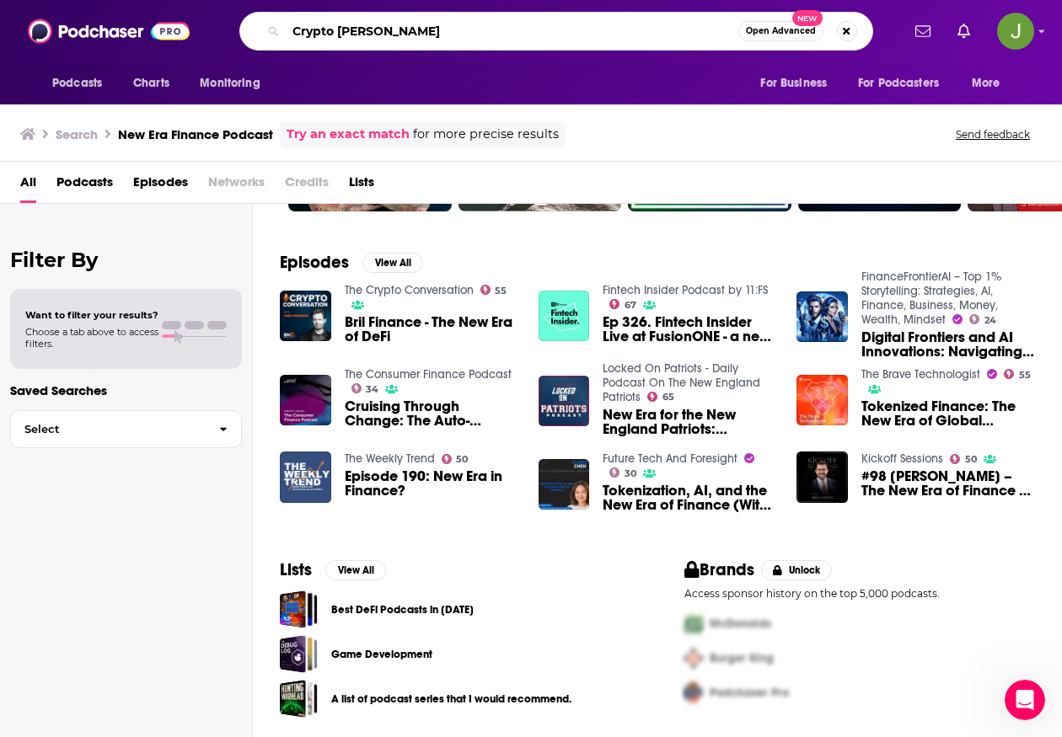
paste input "Galaxy Brains"
type input "Galaxy Brains"
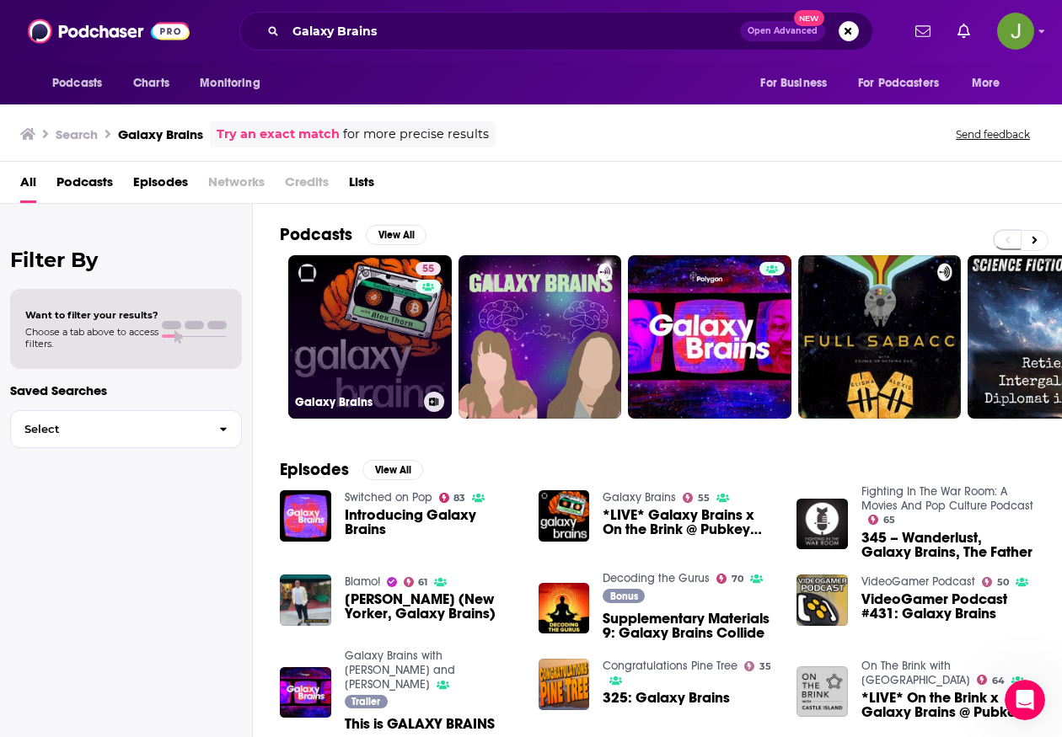
click at [378, 325] on link "55 Galaxy Brains" at bounding box center [369, 336] width 163 height 163
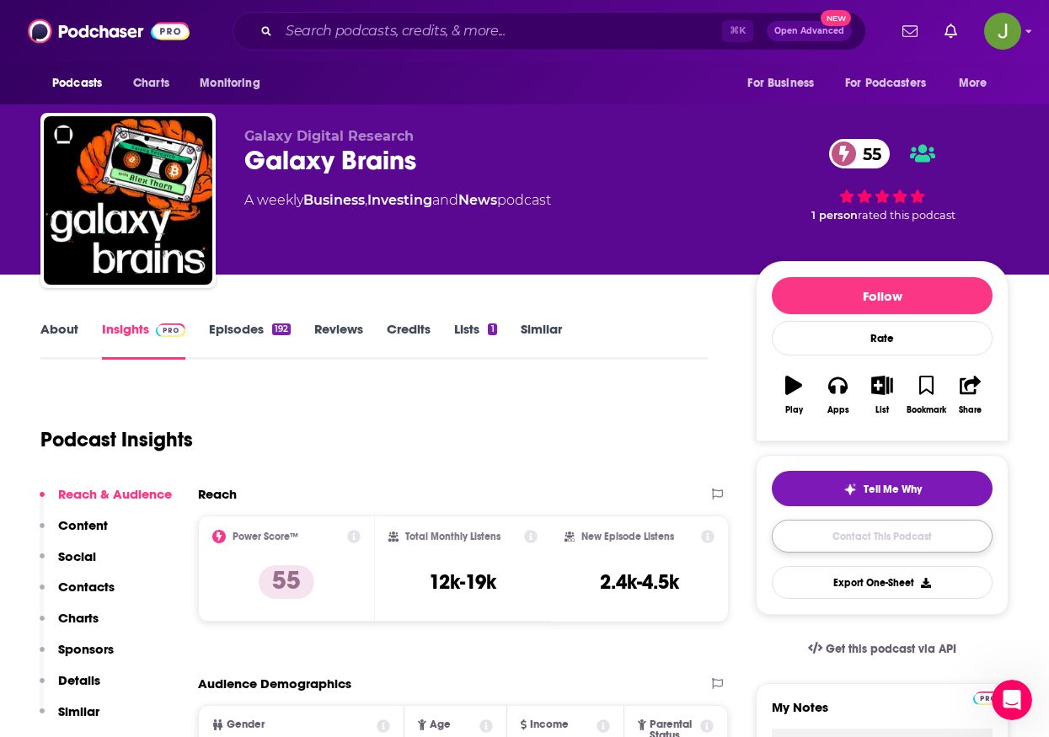
click at [843, 541] on link "Contact This Podcast" at bounding box center [882, 536] width 221 height 33
click at [238, 320] on div "About Insights Episodes 192 Reviews Credits Lists 1 Similar" at bounding box center [373, 339] width 667 height 41
click at [248, 340] on link "Episodes 192" at bounding box center [250, 340] width 82 height 39
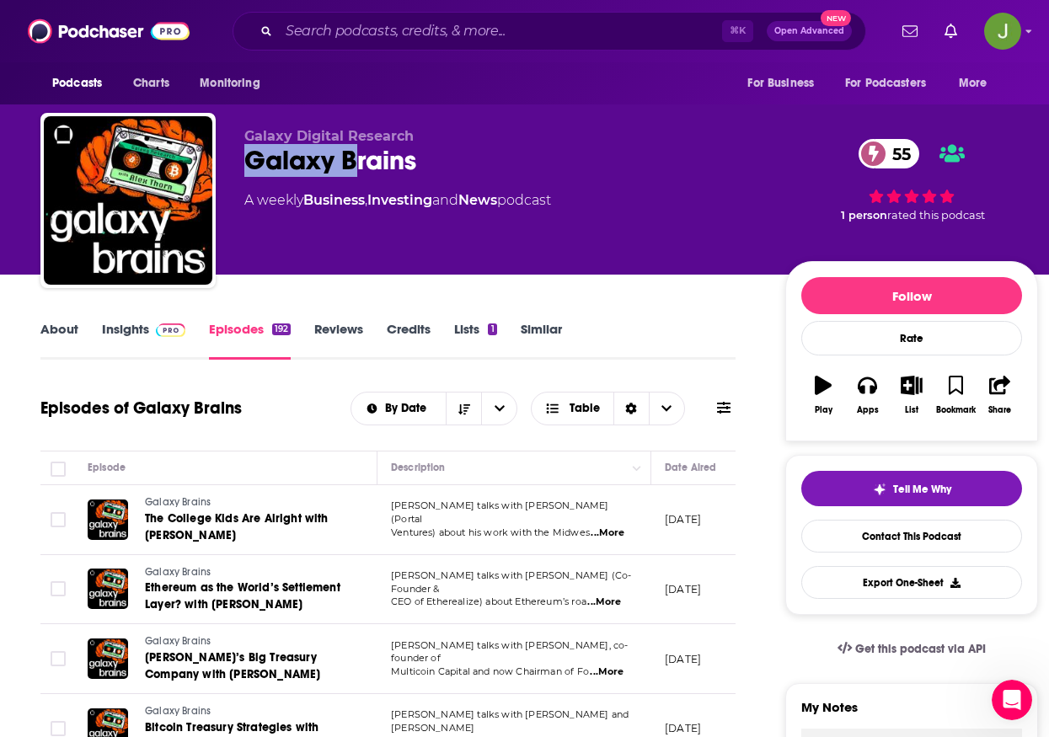
drag, startPoint x: 238, startPoint y: 159, endPoint x: 434, endPoint y: 183, distance: 196.9
click at [434, 182] on div "Galaxy Digital Research Galaxy Brains 55 A weekly Business , Investing and News…" at bounding box center [539, 204] width 998 height 182
copy h2 "Galaxy Brains"
click at [167, 331] on img at bounding box center [170, 330] width 29 height 13
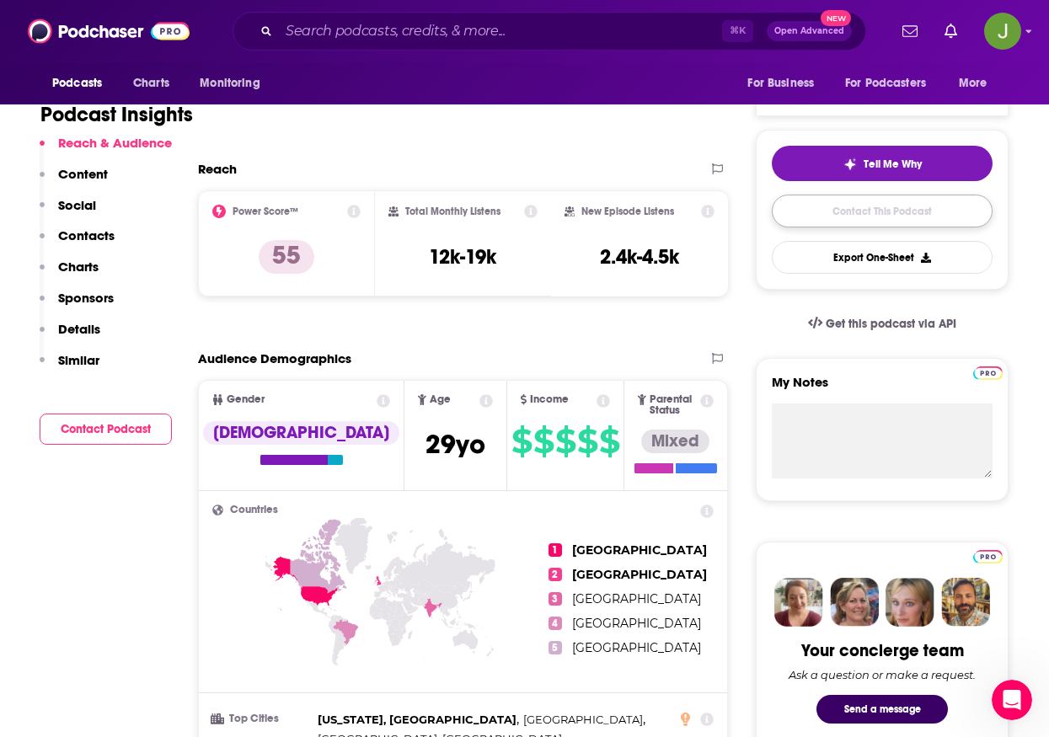
click at [879, 222] on link "Contact This Podcast" at bounding box center [882, 211] width 221 height 33
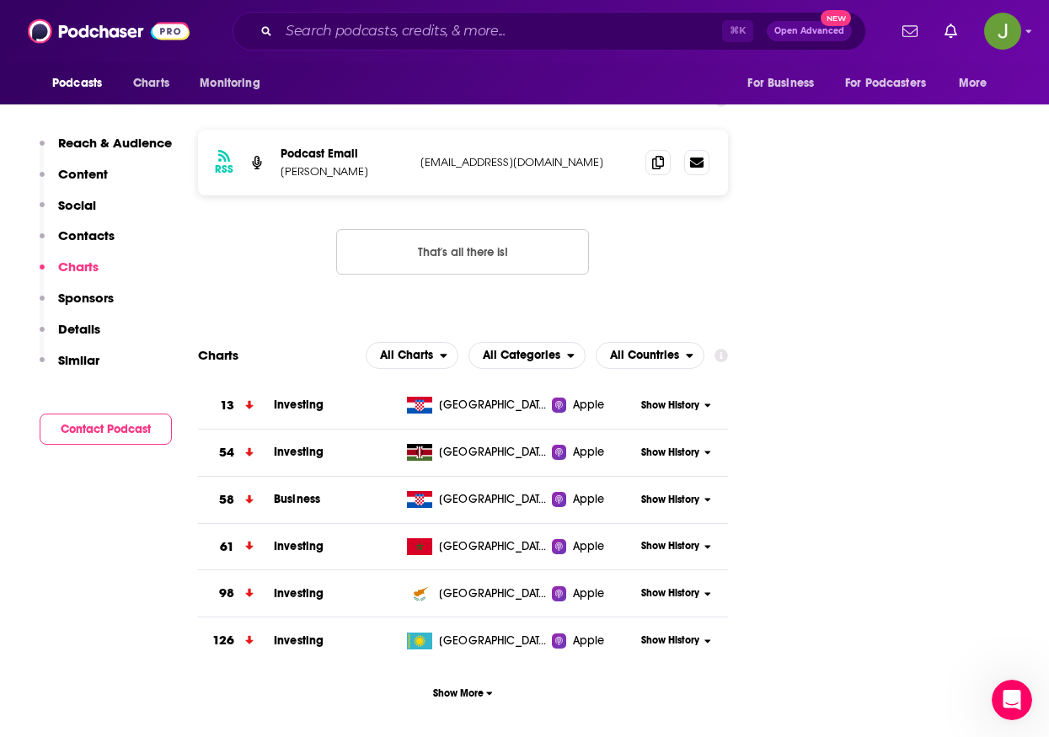
scroll to position [1278, 0]
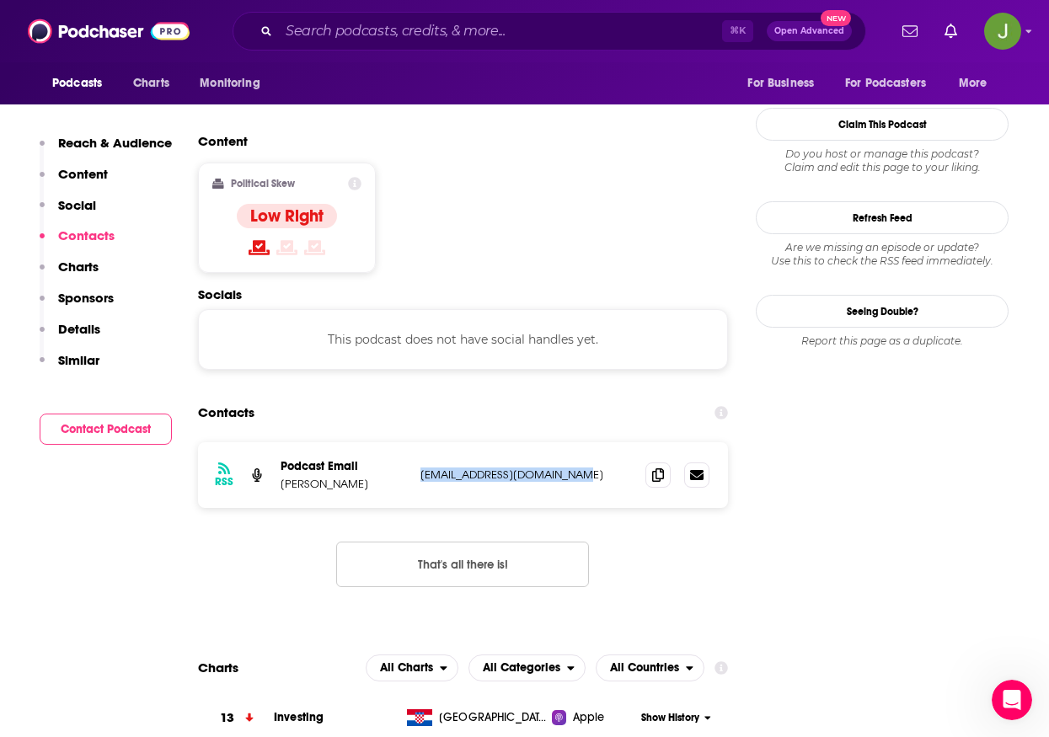
drag, startPoint x: 581, startPoint y: 395, endPoint x: 420, endPoint y: 391, distance: 161.0
click at [421, 468] on p "[EMAIL_ADDRESS][DOMAIN_NAME]" at bounding box center [527, 475] width 212 height 14
copy p "[EMAIL_ADDRESS][DOMAIN_NAME]"
drag, startPoint x: 388, startPoint y: 398, endPoint x: 281, endPoint y: 401, distance: 106.2
click at [281, 477] on p "[PERSON_NAME]" at bounding box center [344, 484] width 126 height 14
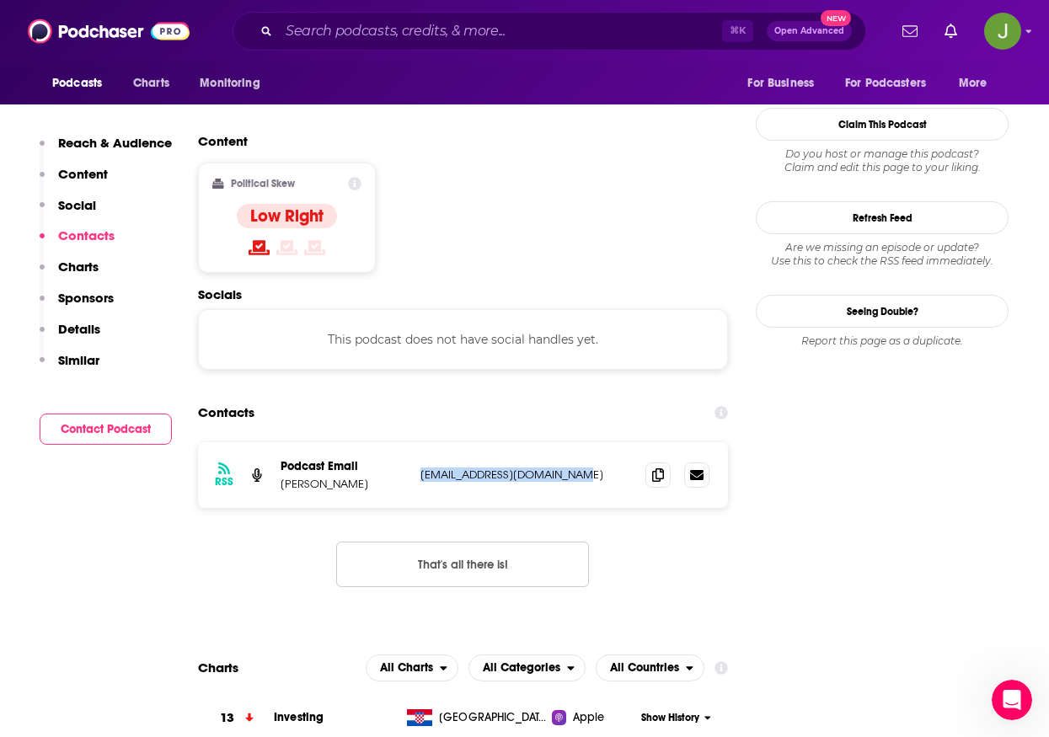
copy p "[PERSON_NAME]"
